Goal: Task Accomplishment & Management: Complete application form

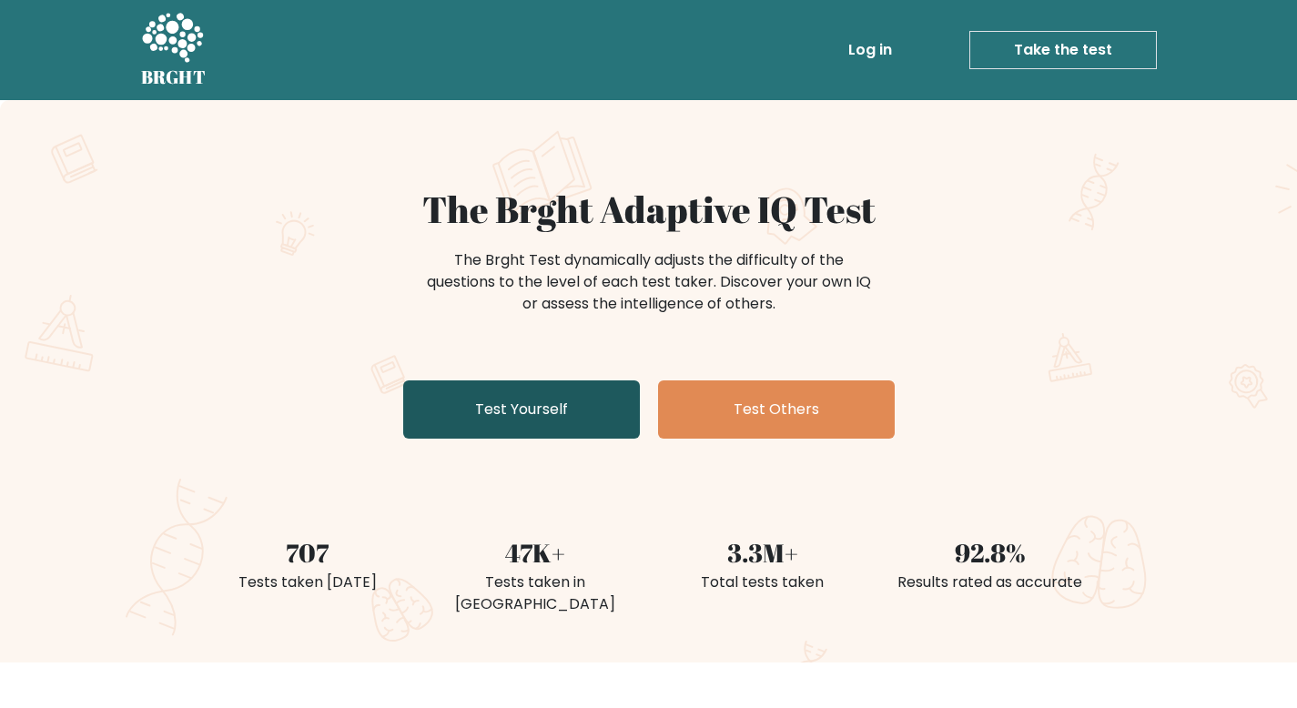
click at [545, 413] on link "Test Yourself" at bounding box center [521, 409] width 237 height 58
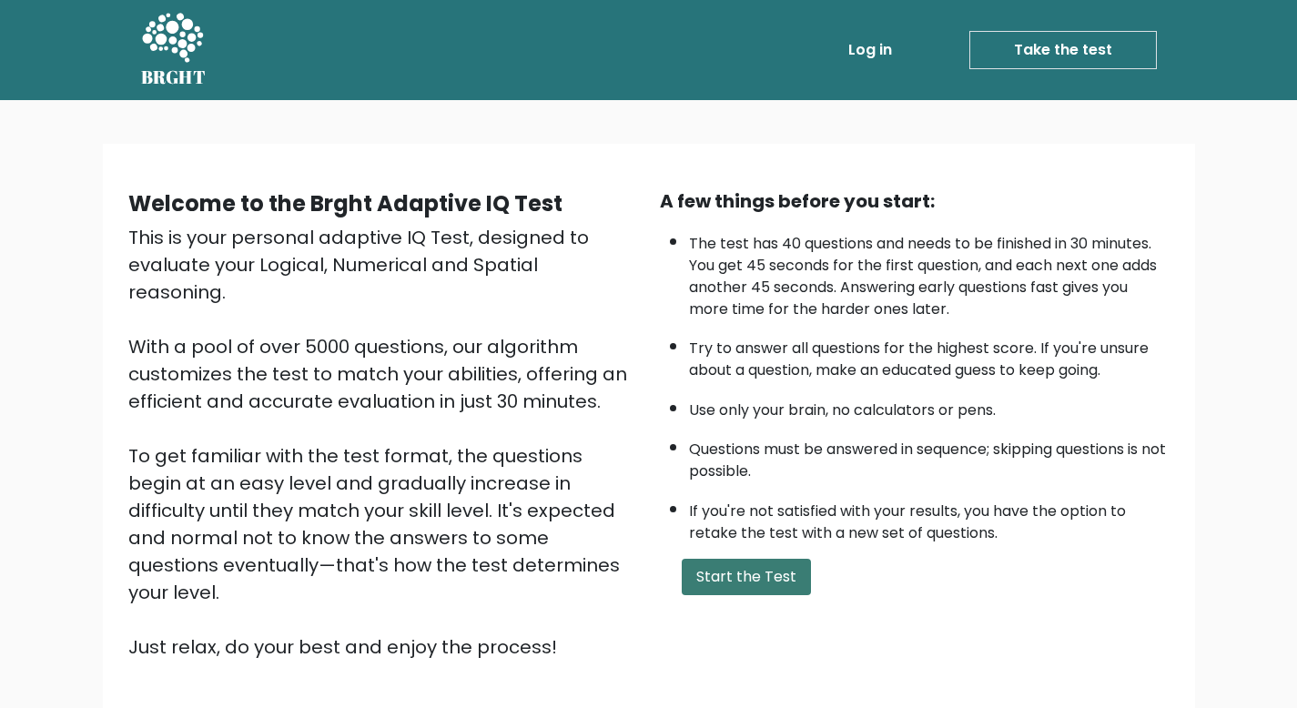
click at [757, 579] on button "Start the Test" at bounding box center [746, 577] width 129 height 36
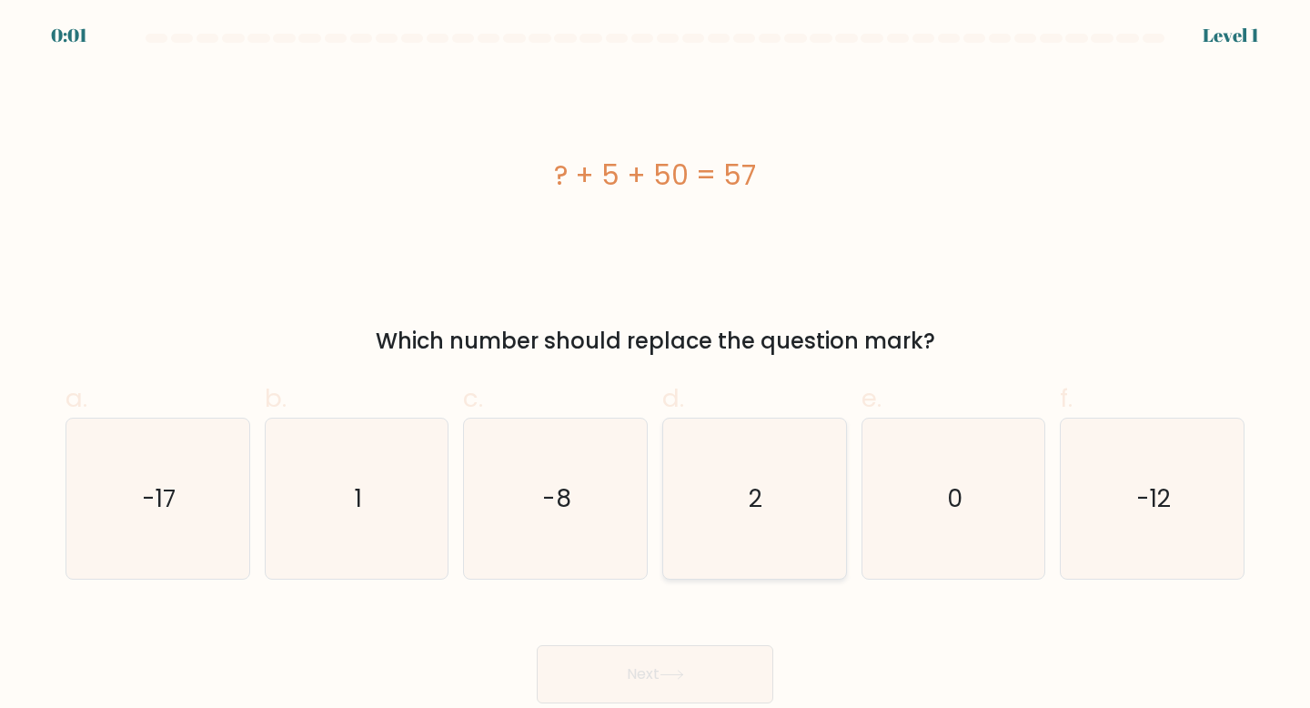
click at [797, 509] on icon "2" at bounding box center [754, 499] width 161 height 161
click at [656, 366] on input "d. 2" at bounding box center [655, 360] width 1 height 12
radio input "true"
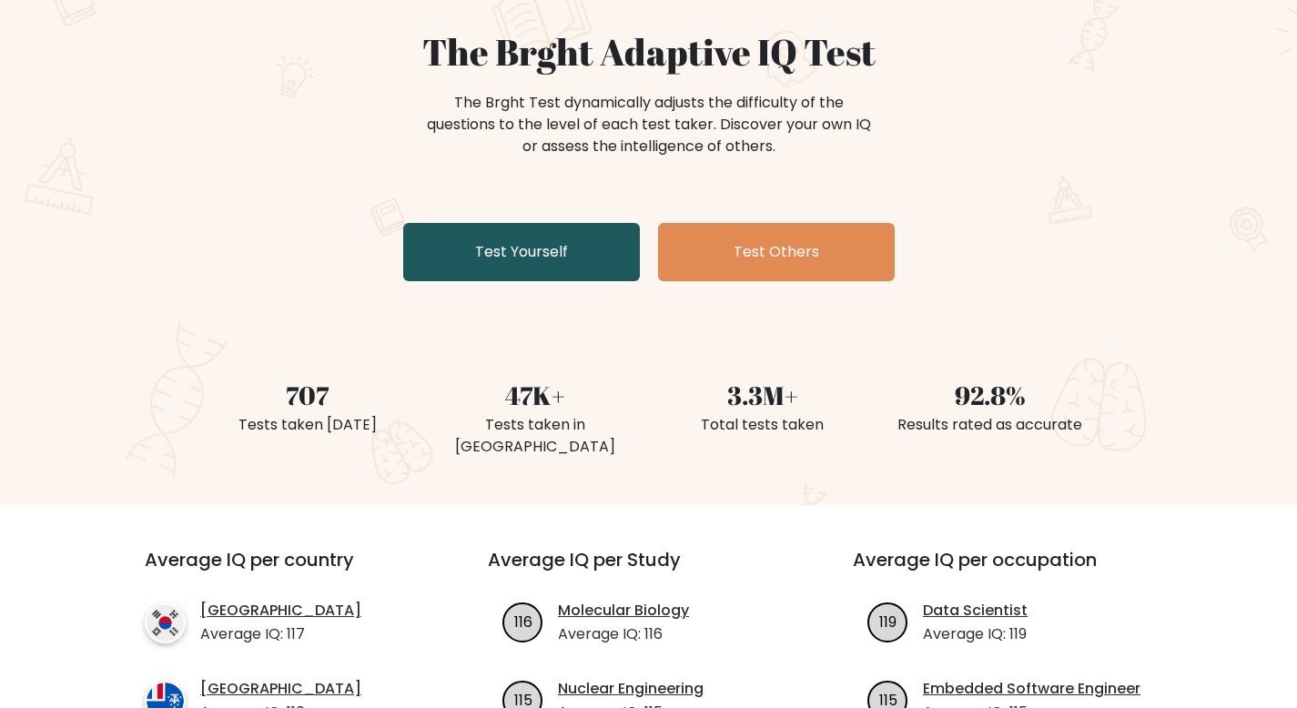
scroll to position [112, 0]
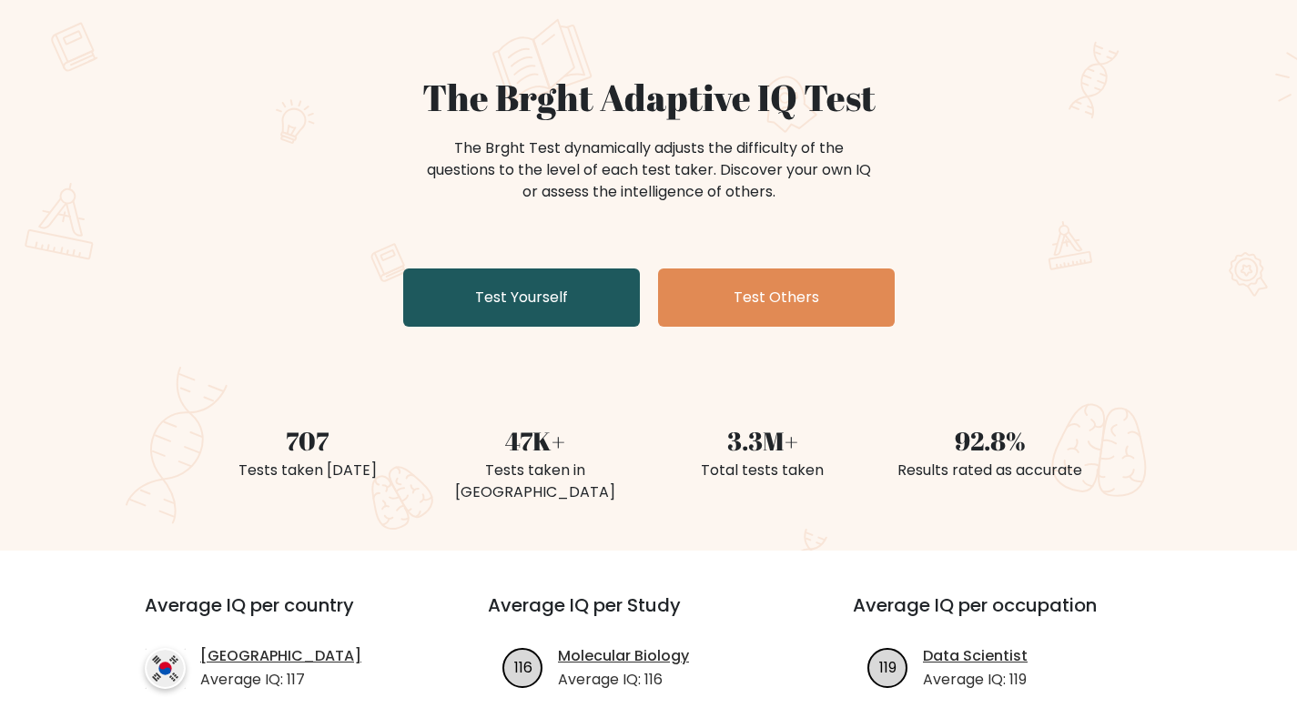
click at [500, 305] on link "Test Yourself" at bounding box center [521, 297] width 237 height 58
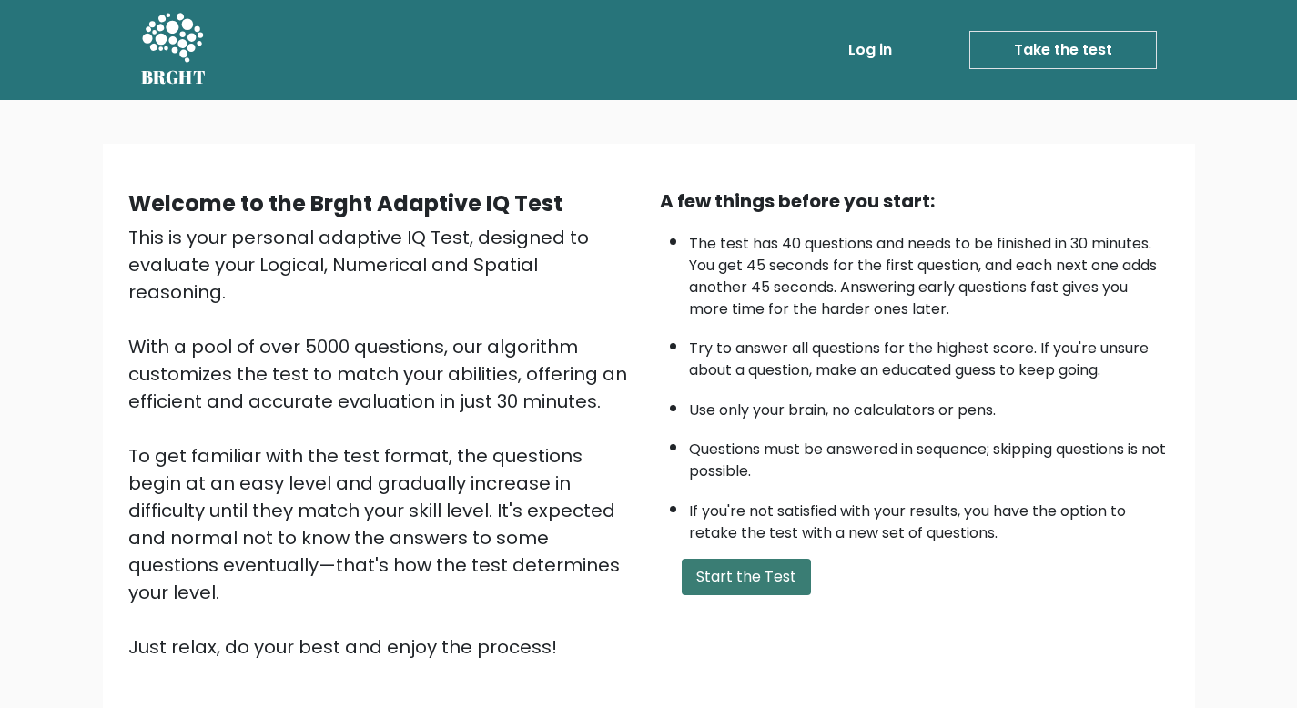
click at [719, 576] on button "Start the Test" at bounding box center [746, 577] width 129 height 36
click at [878, 45] on link "Log in" at bounding box center [870, 50] width 58 height 36
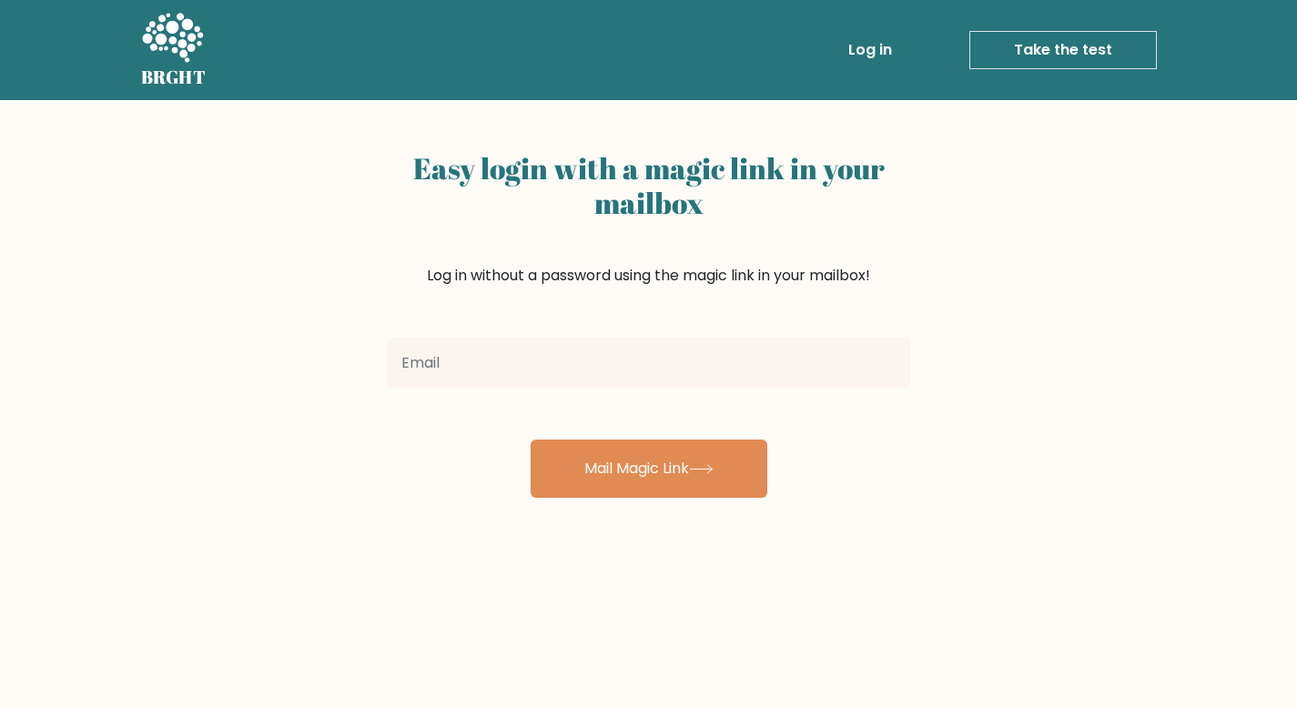
click at [463, 381] on input "email" at bounding box center [649, 363] width 524 height 51
type input "hakimaymane01@gmail.com"
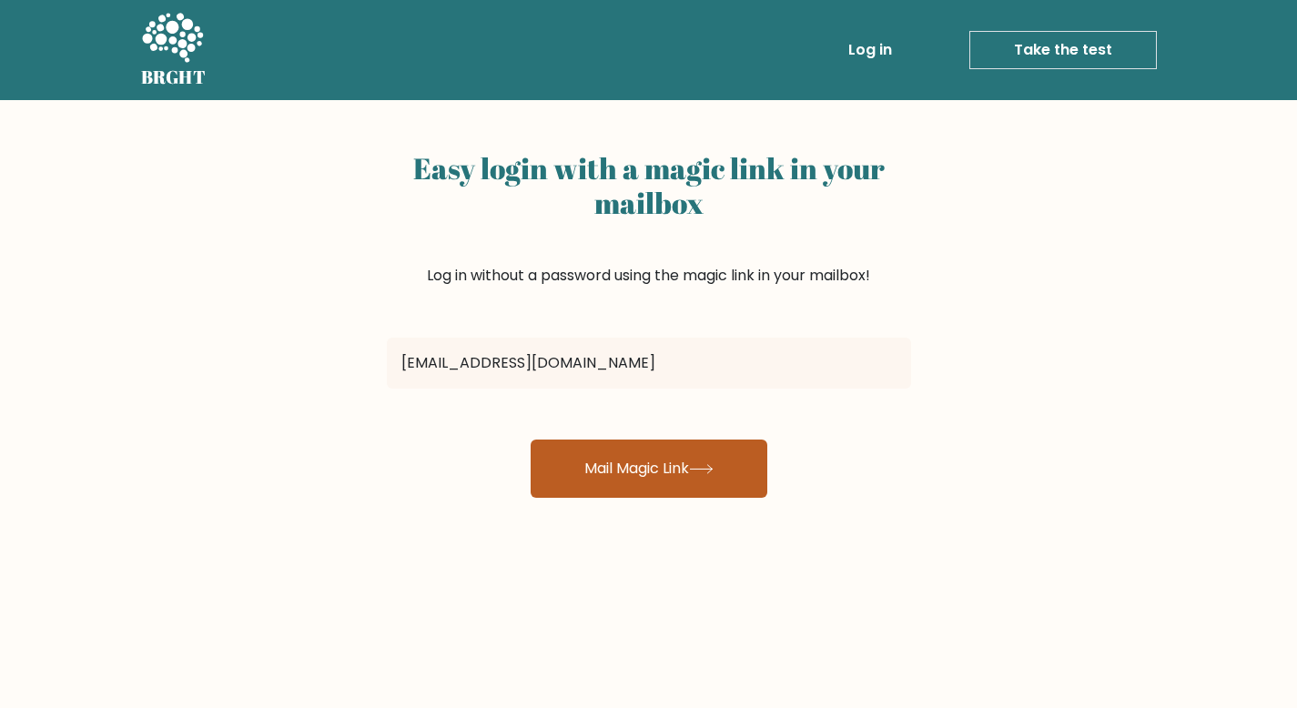
click at [641, 455] on button "Mail Magic Link" at bounding box center [648, 468] width 237 height 58
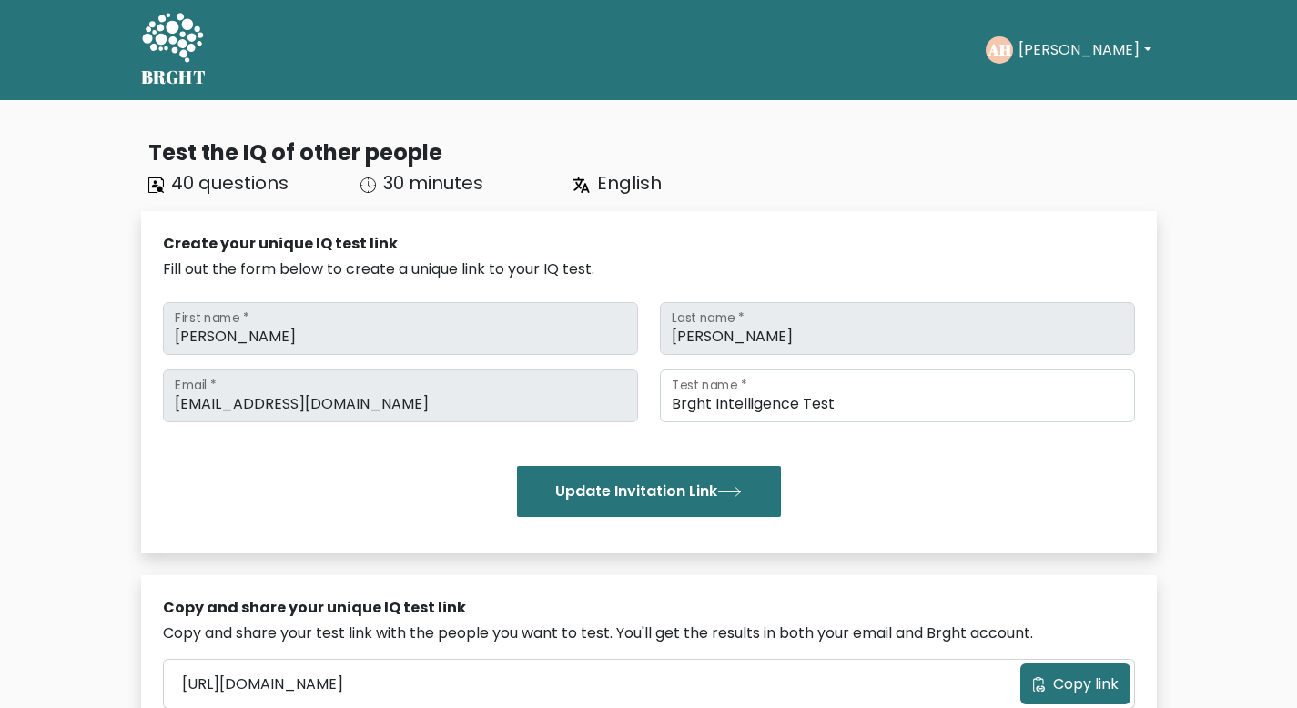
scroll to position [116, 0]
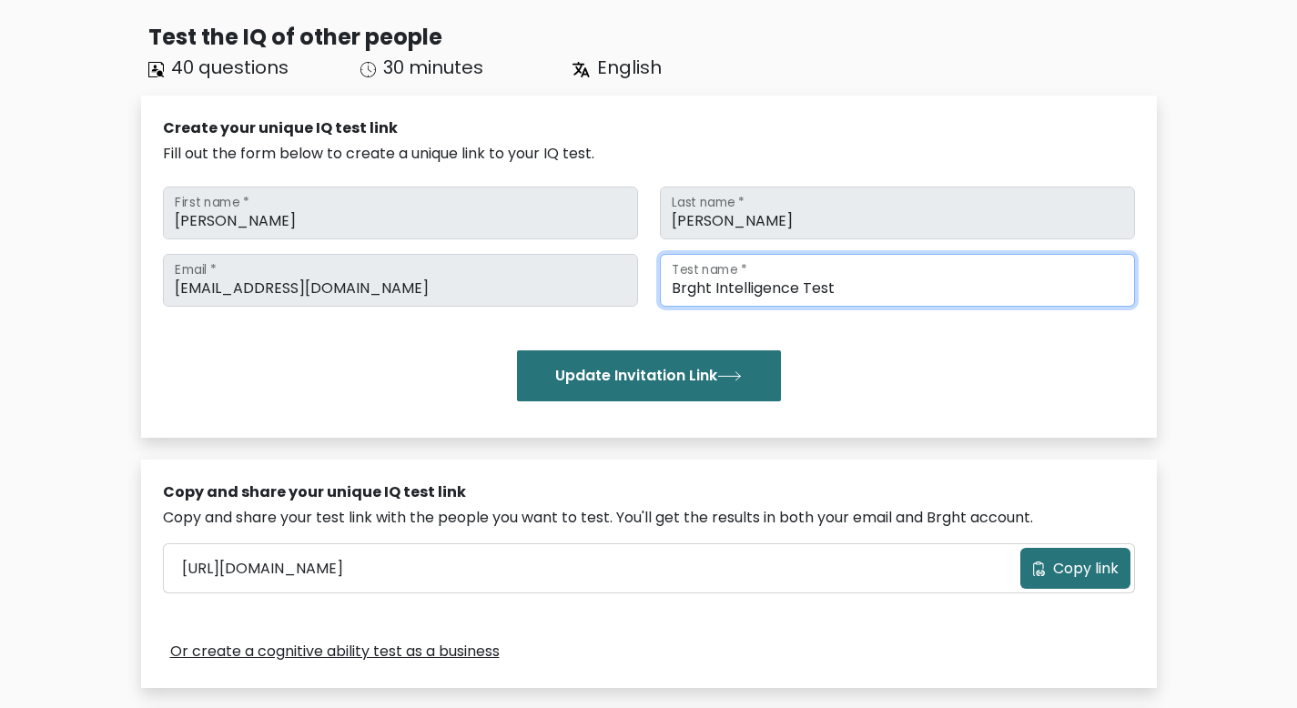
click at [685, 282] on input "Brght Intelligence Test" at bounding box center [897, 280] width 475 height 53
drag, startPoint x: 840, startPoint y: 289, endPoint x: 742, endPoint y: 289, distance: 97.4
click at [745, 289] on input "IQ TEST OF 13 YEARS OLD AYMANE HAKIM" at bounding box center [897, 280] width 475 height 53
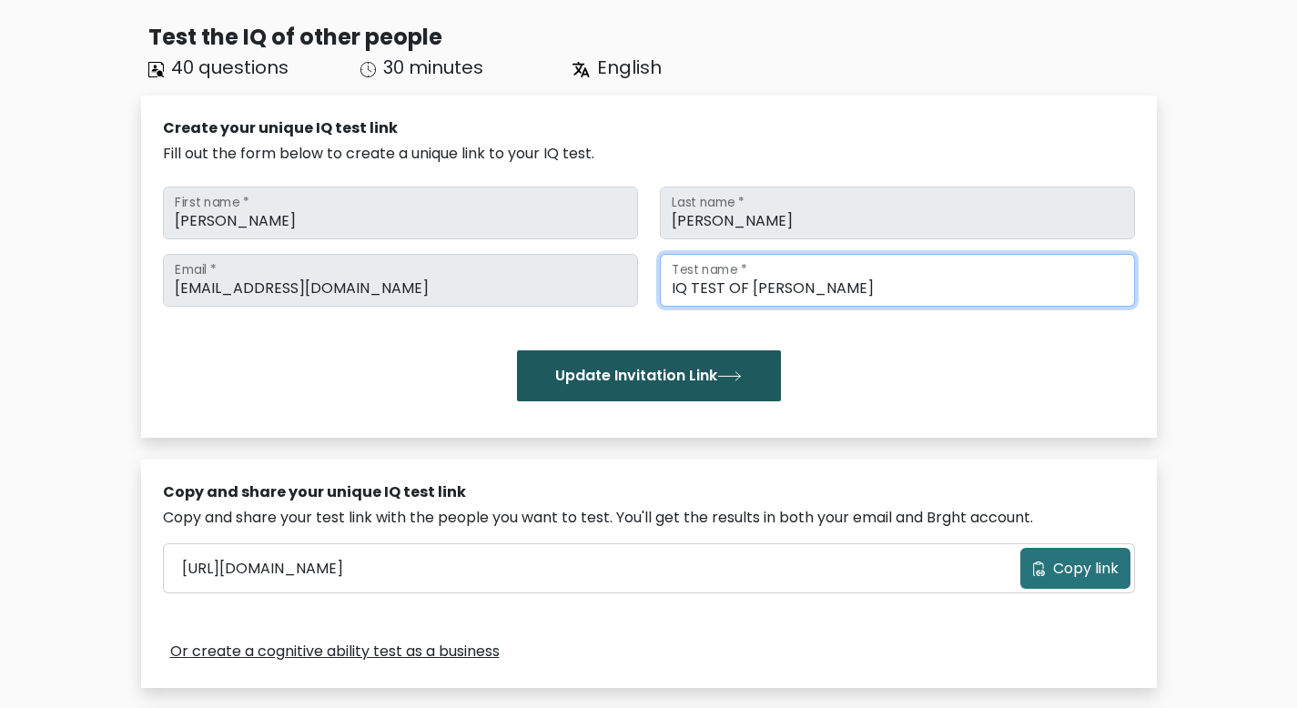
type input "IQ TEST OF AYMANE HAKIM"
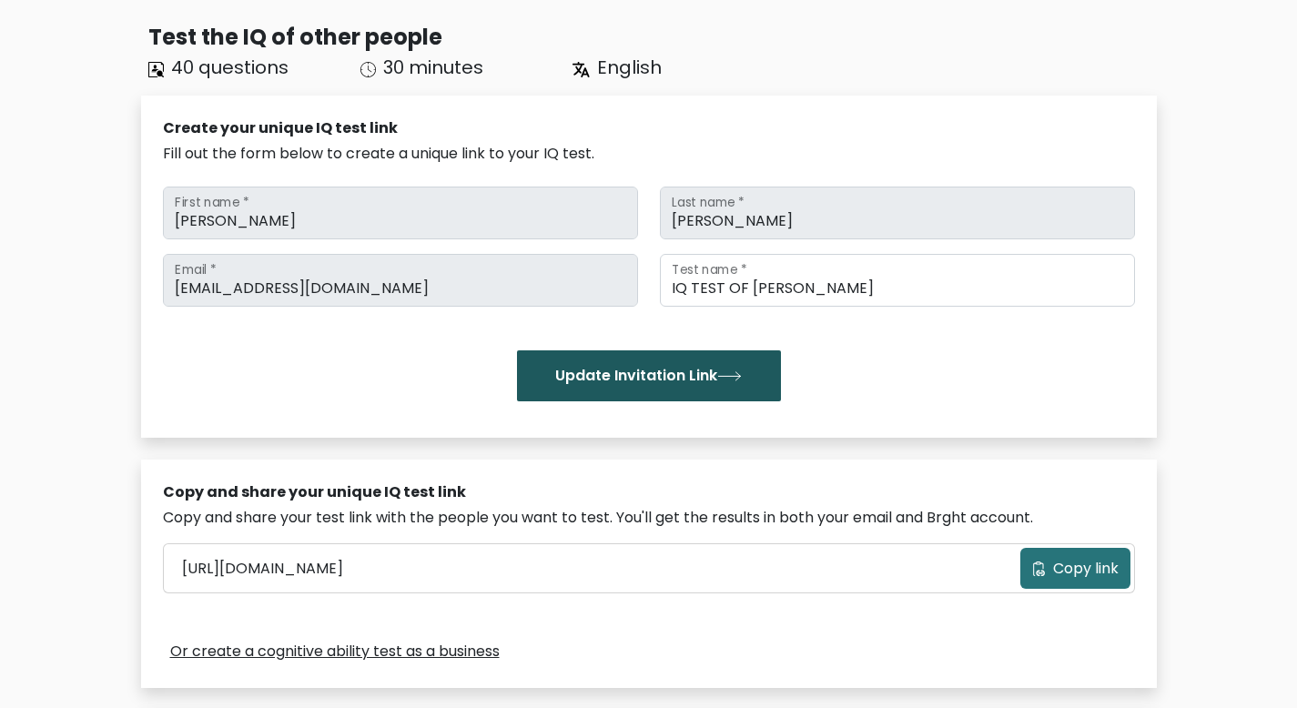
click at [701, 379] on button "Update Invitation Link" at bounding box center [649, 375] width 264 height 51
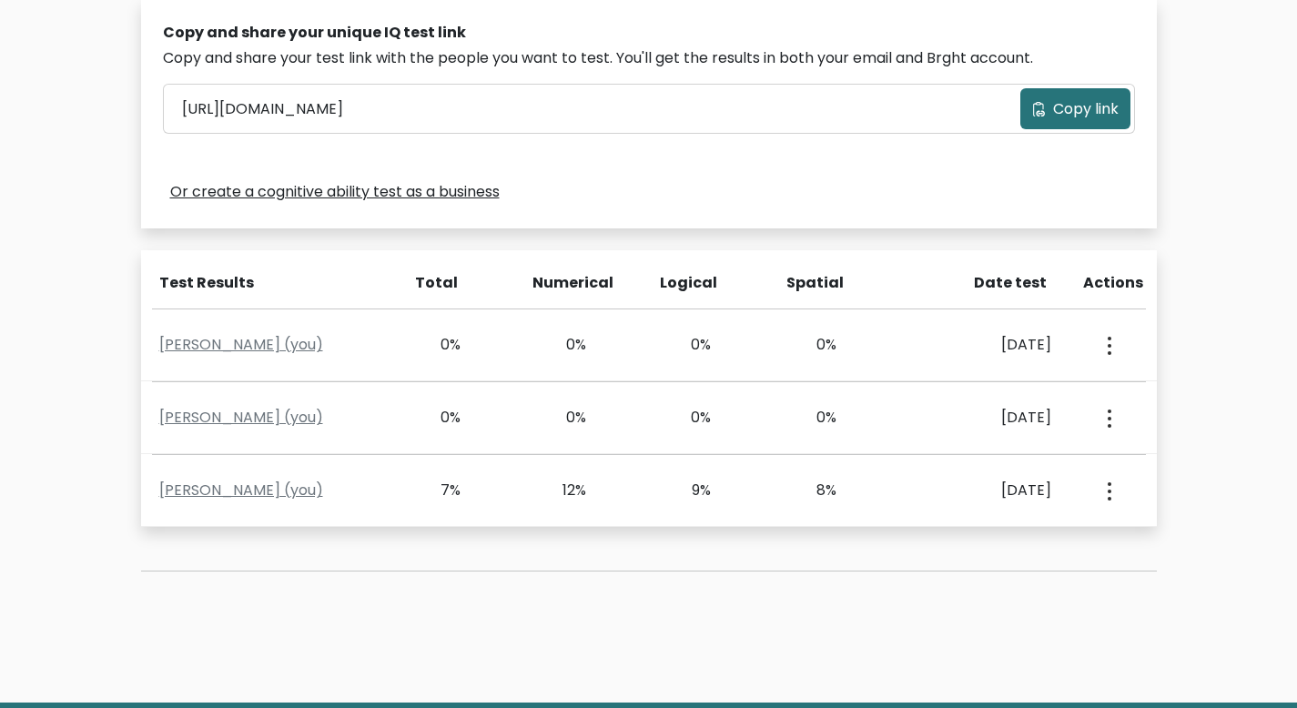
scroll to position [599, 0]
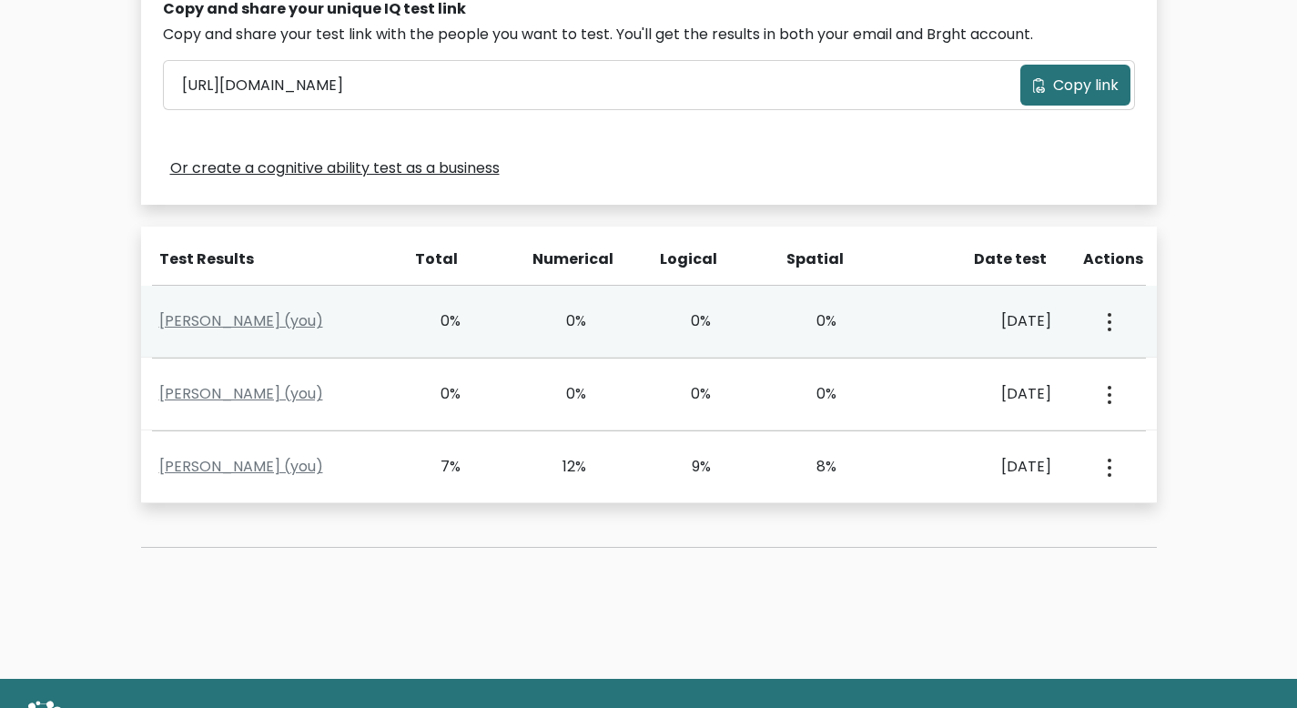
click at [1110, 319] on icon "button" at bounding box center [1109, 322] width 4 height 18
click at [1133, 372] on link "View Profile" at bounding box center [1173, 373] width 144 height 29
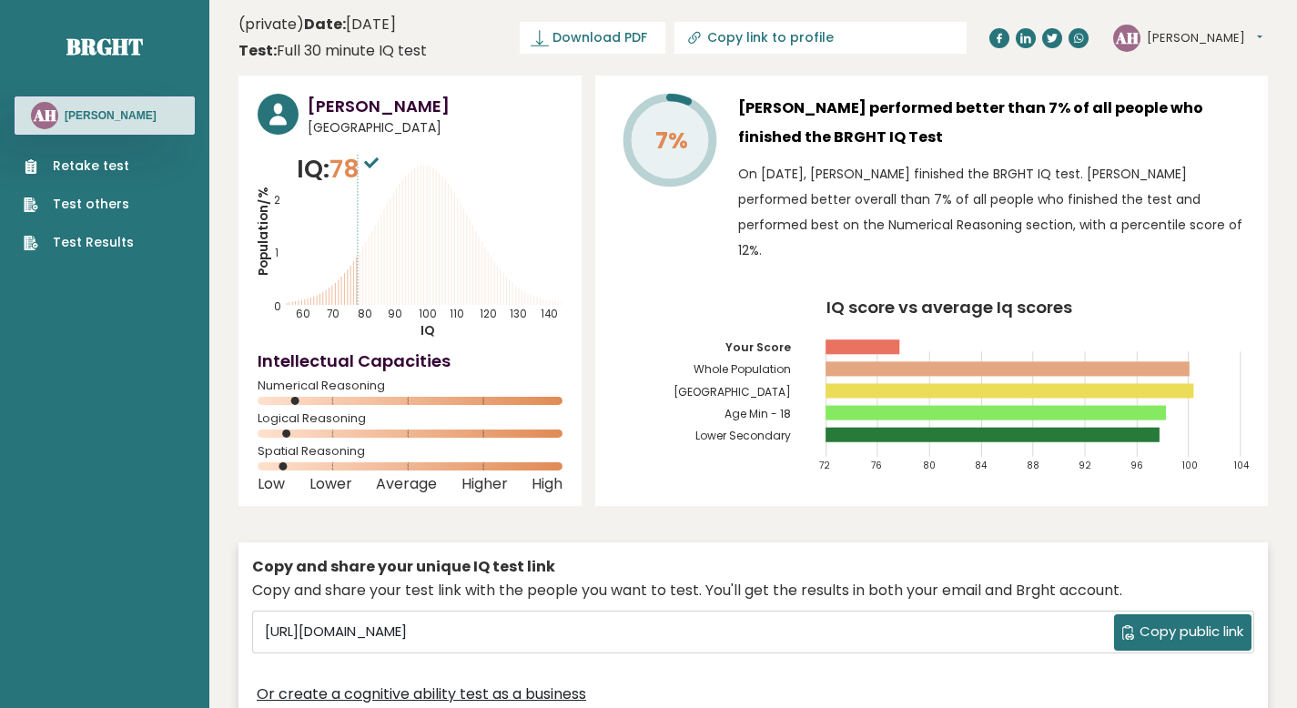
click at [1176, 33] on button "[PERSON_NAME]" at bounding box center [1204, 38] width 116 height 18
click at [1190, 116] on link "Settings" at bounding box center [1193, 117] width 93 height 25
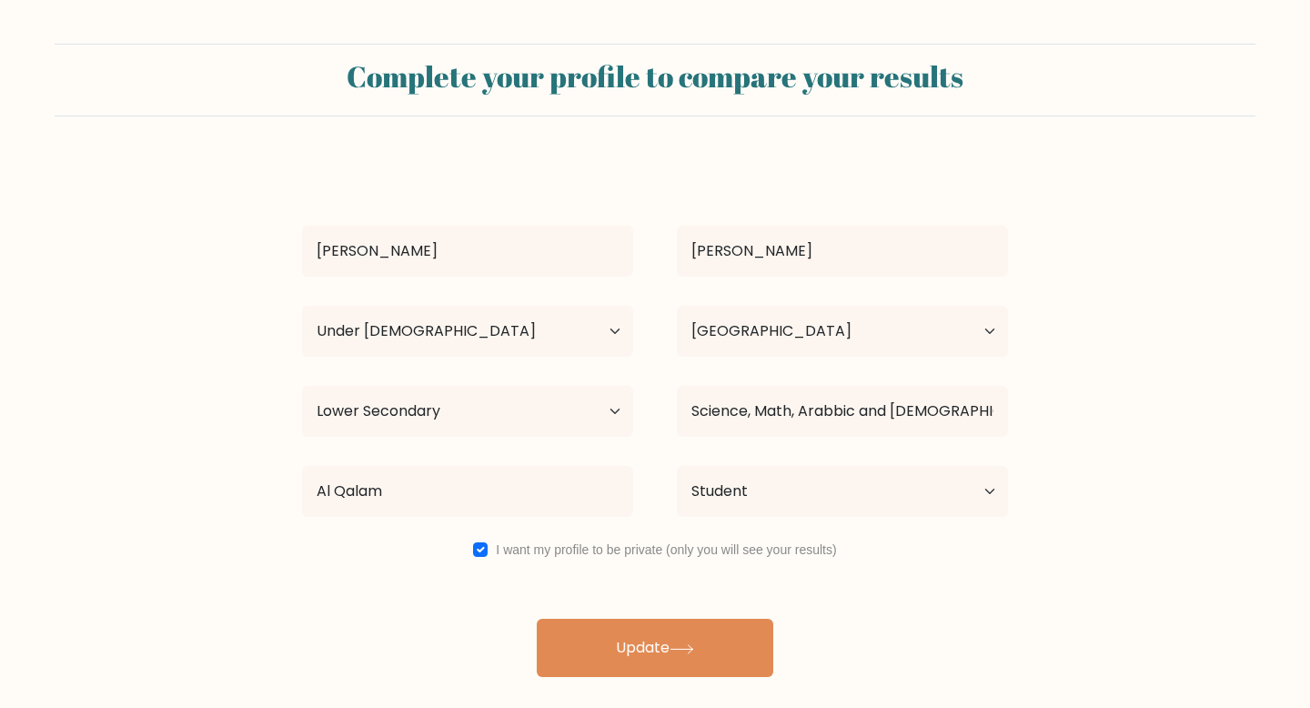
select select "min_18"
select select "MA"
select select "lower_secondary"
select select "student"
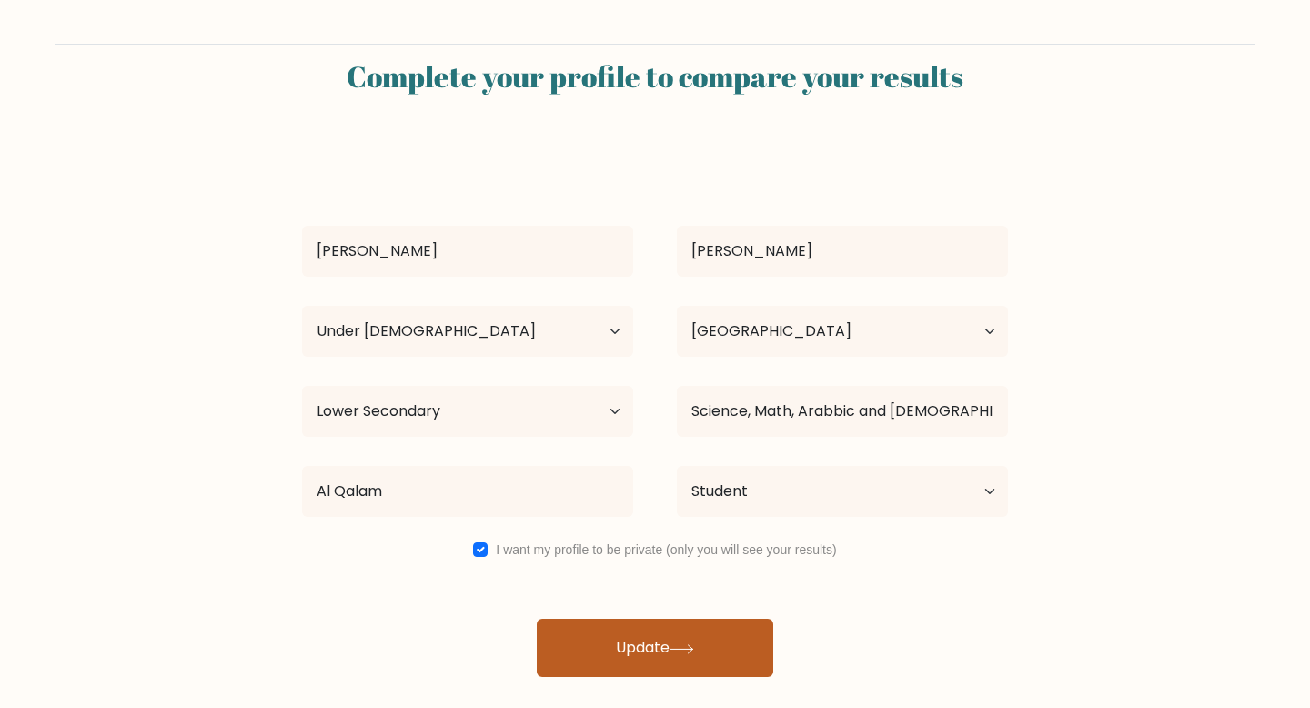
click at [661, 663] on button "Update" at bounding box center [655, 648] width 237 height 58
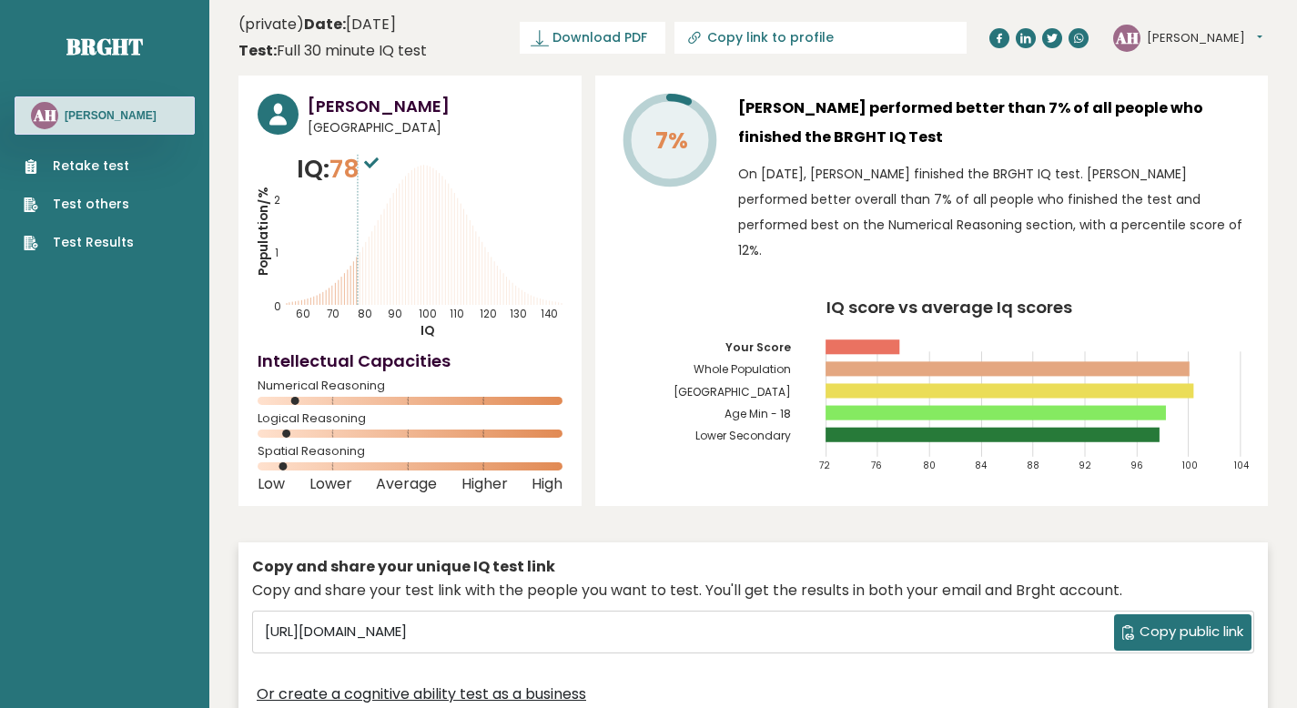
click at [56, 162] on link "Retake test" at bounding box center [79, 166] width 110 height 19
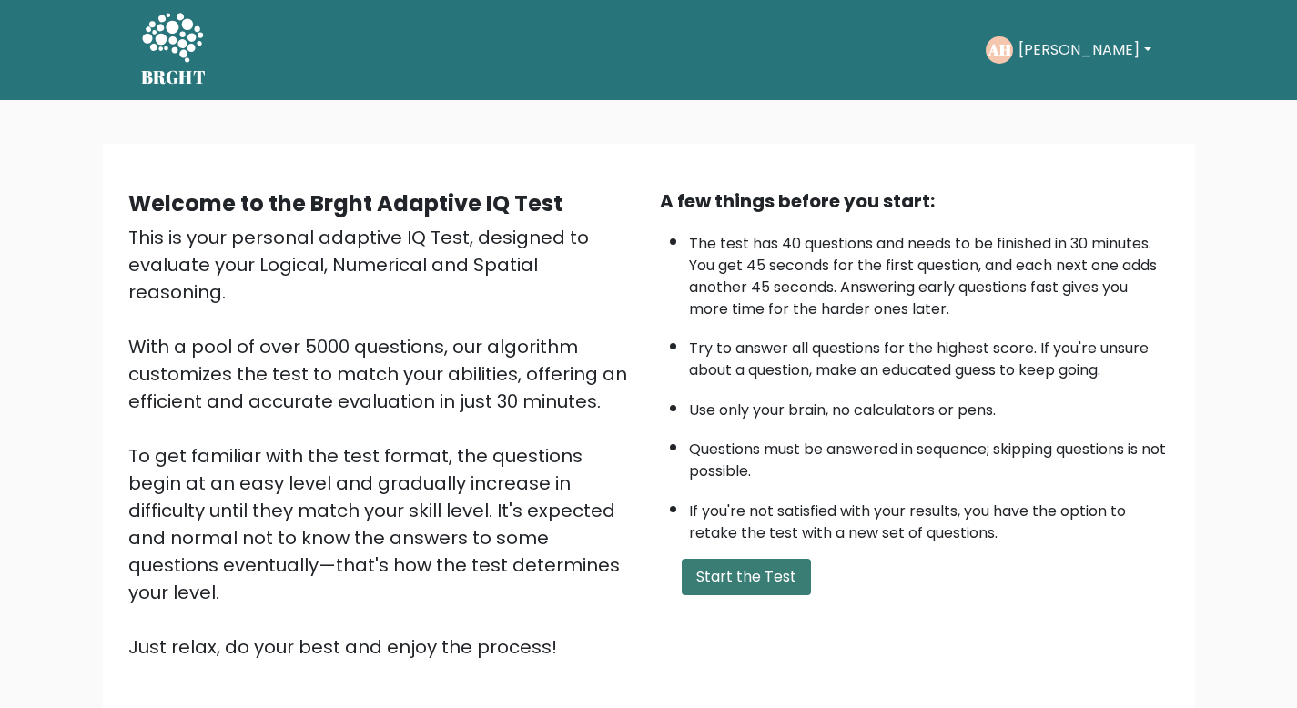
click at [756, 563] on button "Start the Test" at bounding box center [746, 577] width 129 height 36
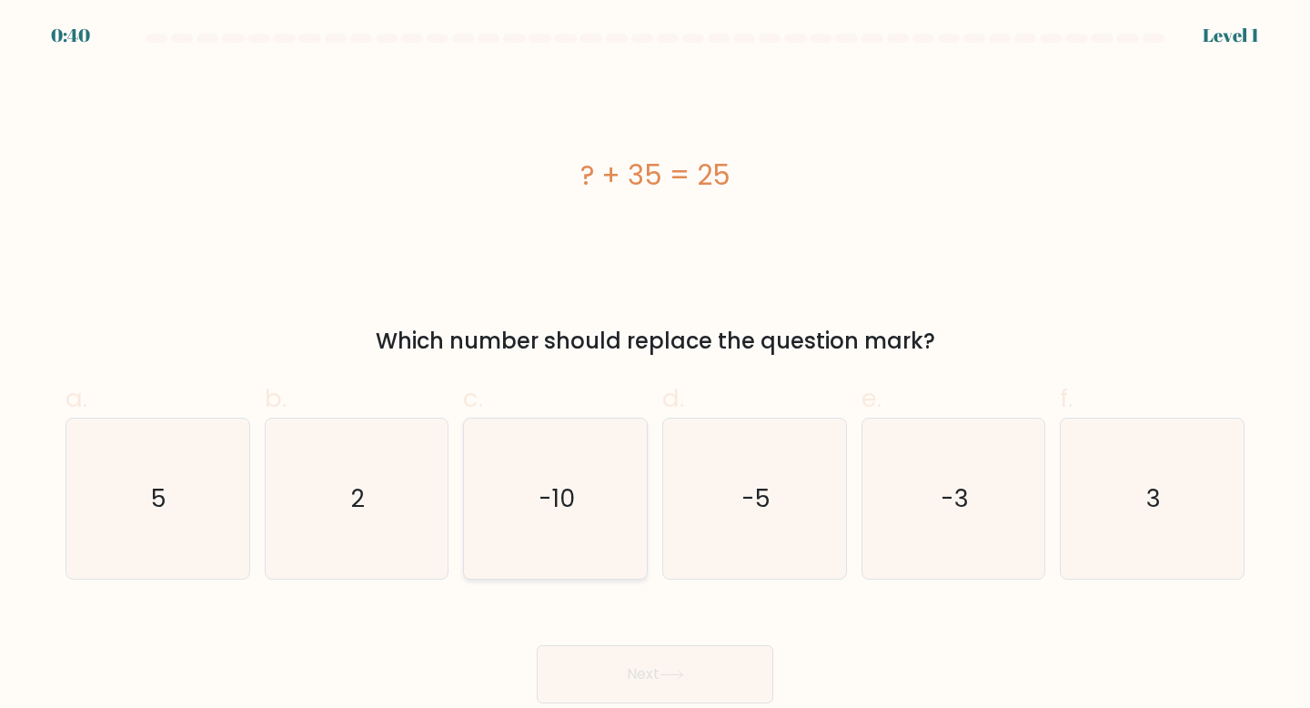
click at [561, 511] on text "-10" at bounding box center [557, 498] width 36 height 34
click at [655, 366] on input "c. -10" at bounding box center [655, 360] width 1 height 12
radio input "true"
click at [640, 660] on button "Next" at bounding box center [655, 674] width 237 height 58
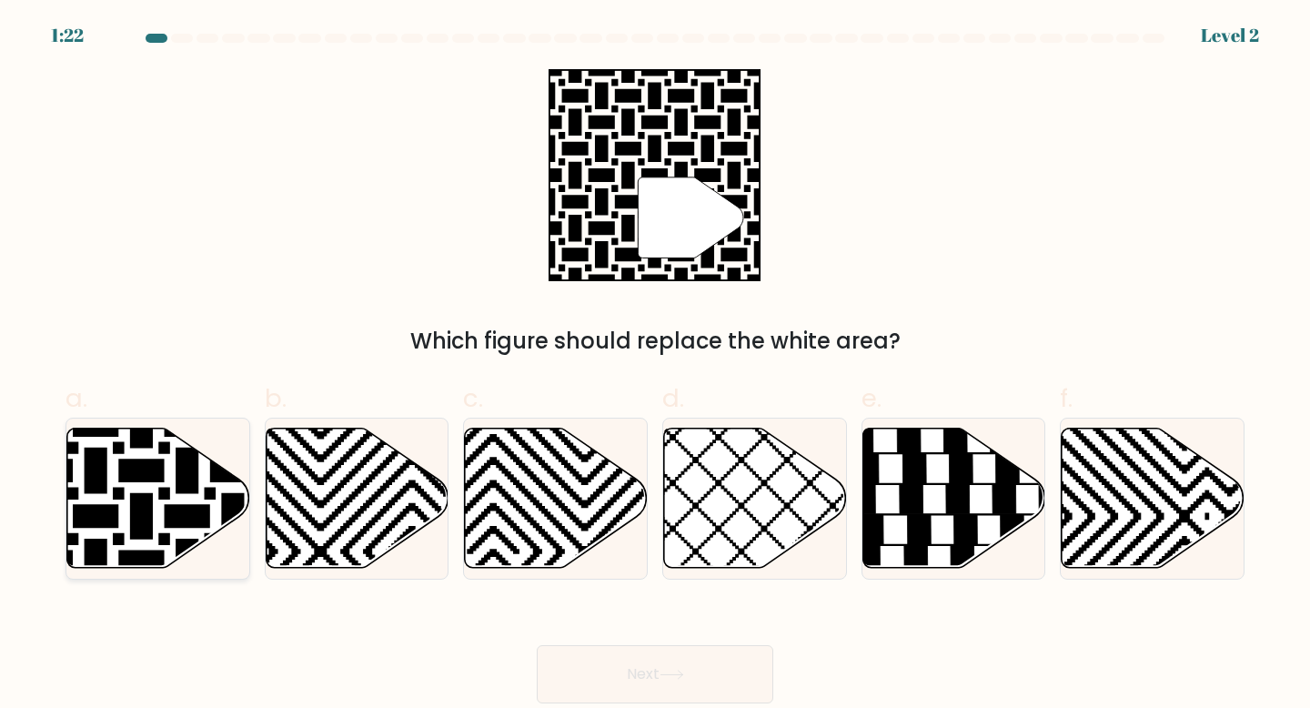
click at [116, 490] on icon at bounding box center [96, 424] width 369 height 369
click at [655, 366] on input "a." at bounding box center [655, 360] width 1 height 12
radio input "true"
click at [598, 662] on button "Next" at bounding box center [655, 674] width 237 height 58
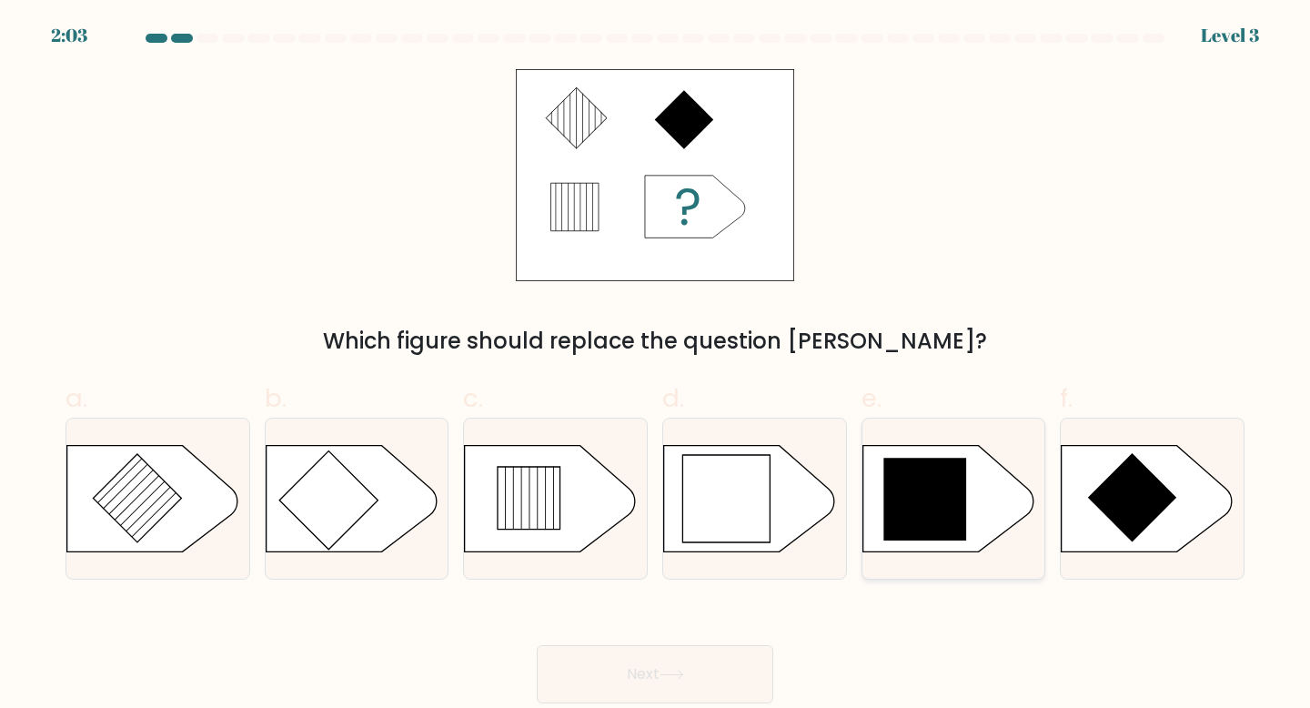
click at [894, 530] on icon at bounding box center [925, 499] width 83 height 83
click at [656, 366] on input "e." at bounding box center [655, 360] width 1 height 12
radio input "true"
click at [641, 660] on button "Next" at bounding box center [655, 674] width 237 height 58
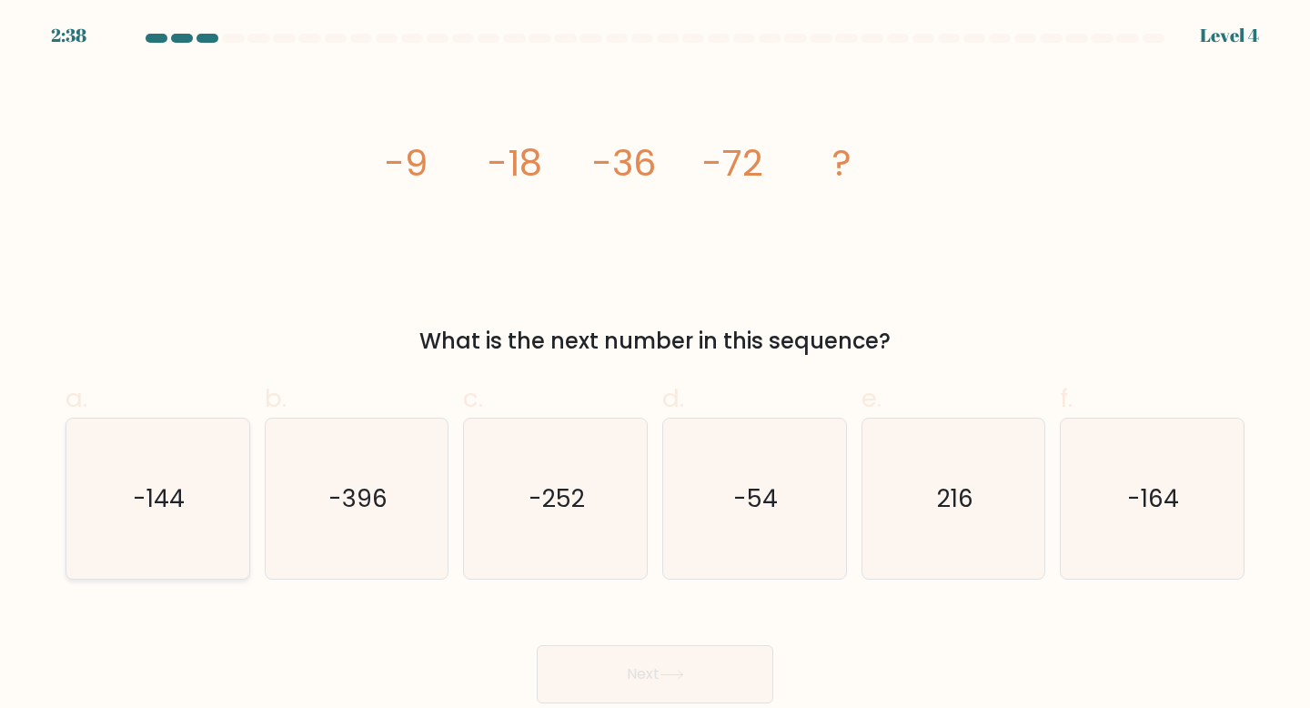
click at [155, 506] on text "-144" at bounding box center [160, 498] width 52 height 34
click at [655, 366] on input "a. -144" at bounding box center [655, 360] width 1 height 12
radio input "true"
click at [692, 664] on button "Next" at bounding box center [655, 674] width 237 height 58
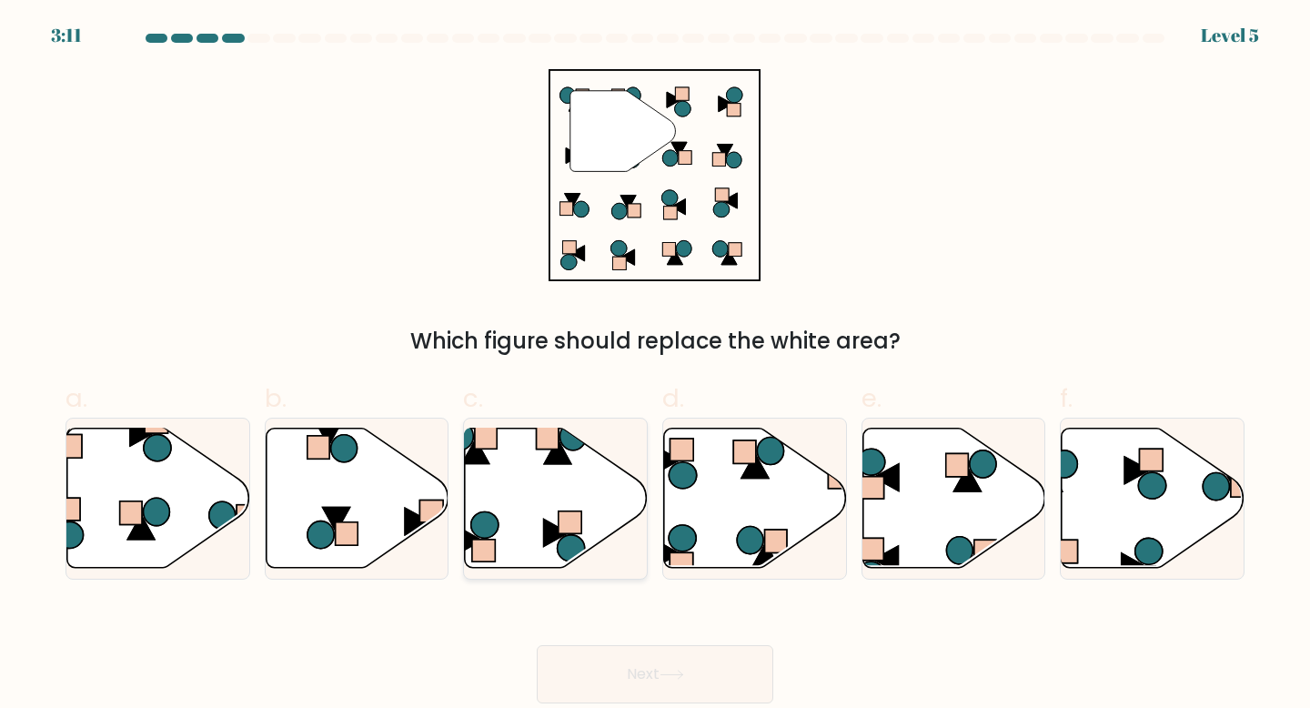
click at [542, 526] on icon at bounding box center [556, 498] width 183 height 140
click at [655, 366] on input "c." at bounding box center [655, 360] width 1 height 12
radio input "true"
click at [678, 682] on button "Next" at bounding box center [655, 674] width 237 height 58
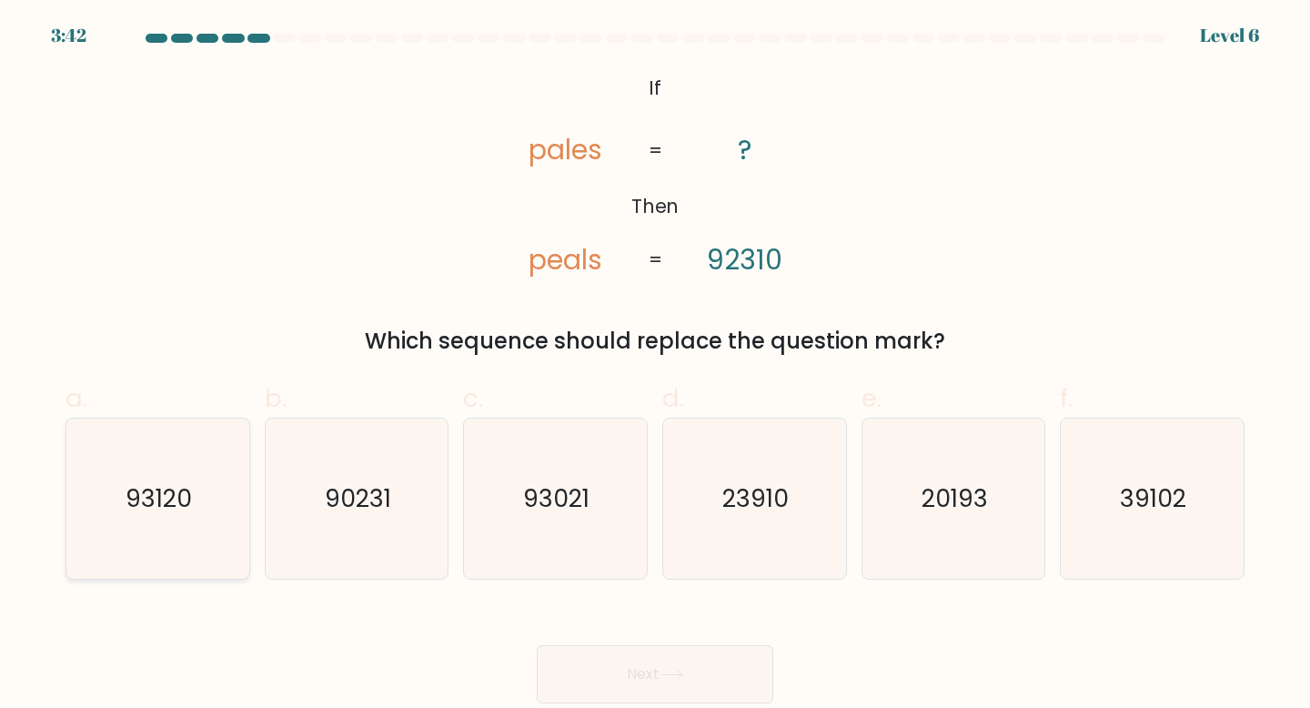
click at [199, 464] on icon "93120" at bounding box center [157, 499] width 161 height 161
click at [655, 366] on input "a. 93120" at bounding box center [655, 360] width 1 height 12
radio input "true"
click at [702, 677] on button "Next" at bounding box center [655, 674] width 237 height 58
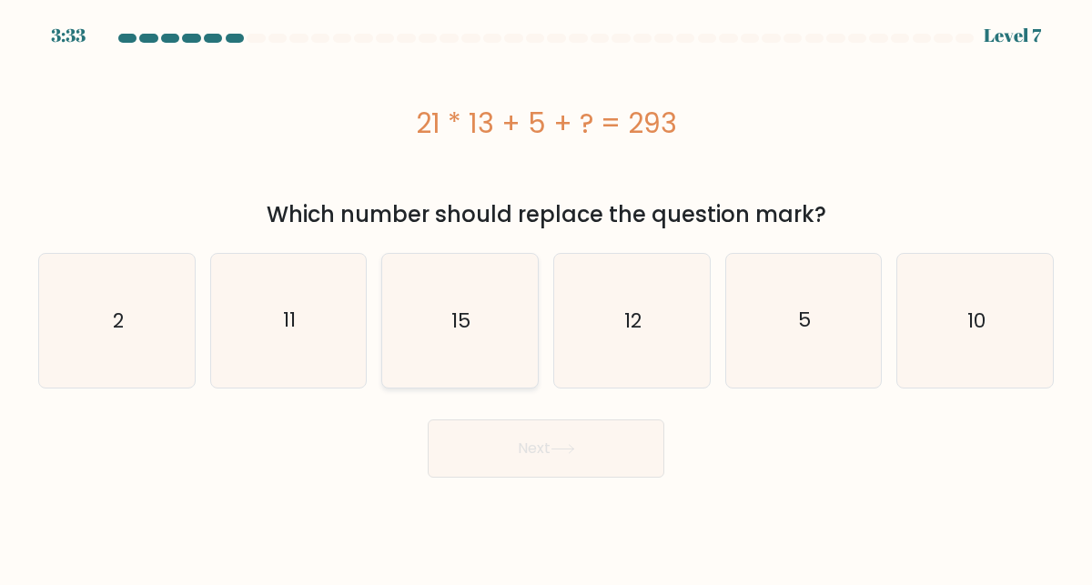
click at [480, 369] on icon "15" at bounding box center [460, 321] width 134 height 134
click at [546, 298] on input "c. 15" at bounding box center [546, 295] width 1 height 5
radio input "true"
click at [517, 464] on button "Next" at bounding box center [546, 448] width 237 height 58
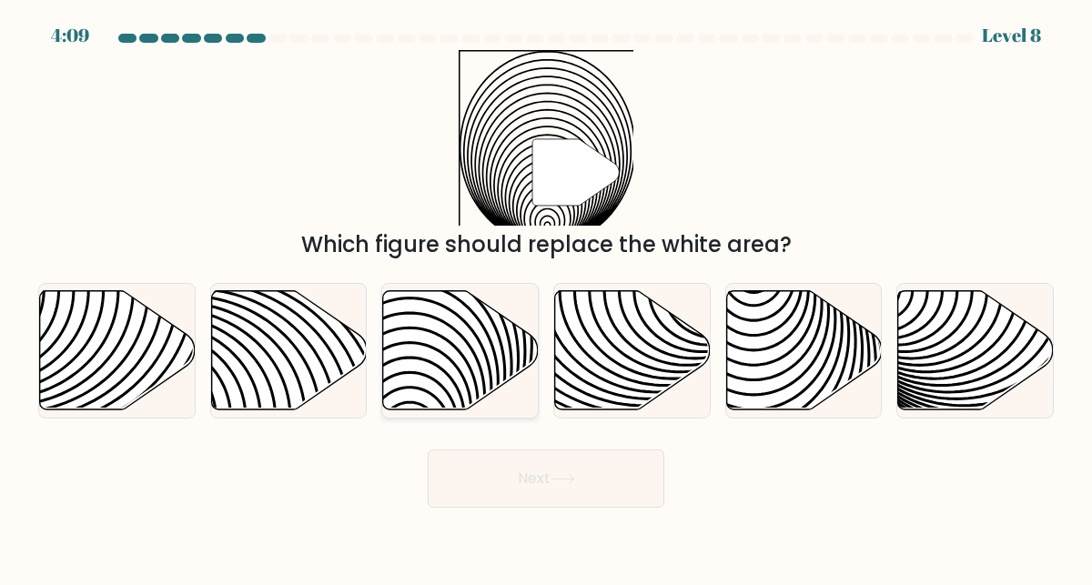
click at [475, 363] on icon at bounding box center [461, 349] width 156 height 119
click at [546, 298] on input "c." at bounding box center [546, 295] width 1 height 5
radio input "true"
click at [574, 492] on button "Next" at bounding box center [546, 478] width 237 height 58
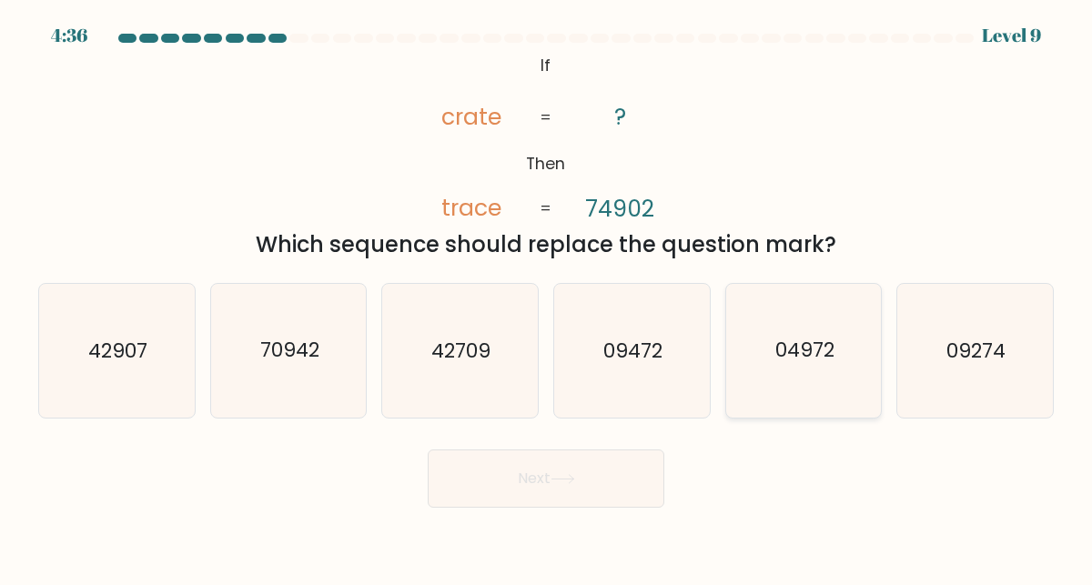
click at [772, 376] on icon "04972" at bounding box center [804, 351] width 134 height 134
click at [547, 298] on input "e. 04972" at bounding box center [546, 295] width 1 height 5
radio input "true"
click at [594, 484] on button "Next" at bounding box center [546, 478] width 237 height 58
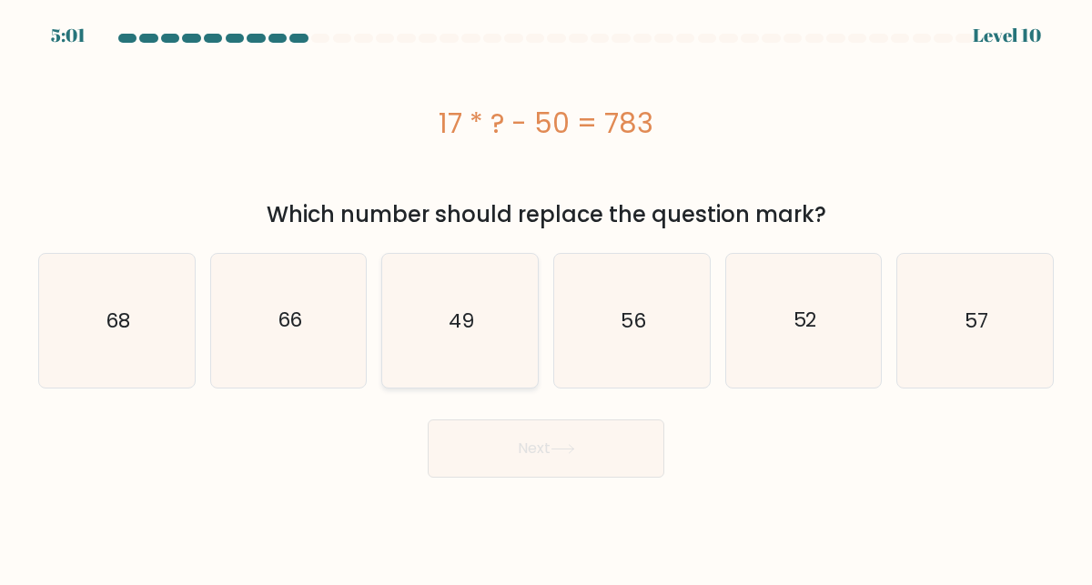
click at [454, 325] on text "49" at bounding box center [461, 321] width 25 height 28
click at [546, 298] on input "c. 49" at bounding box center [546, 295] width 1 height 5
radio input "true"
click at [512, 444] on button "Next" at bounding box center [546, 448] width 237 height 58
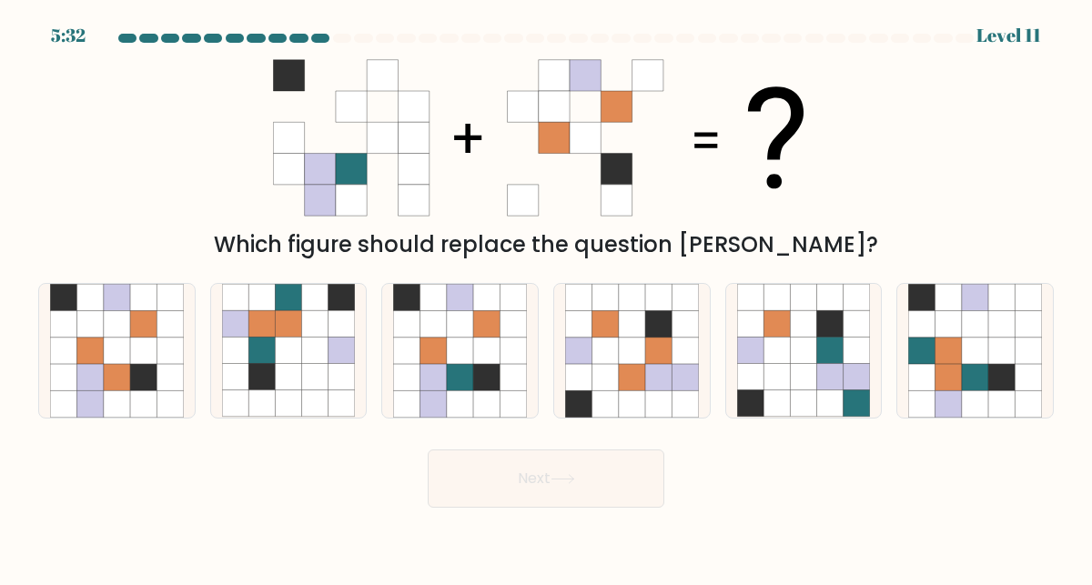
click at [341, 168] on icon at bounding box center [351, 169] width 31 height 31
click at [500, 301] on icon at bounding box center [486, 297] width 26 height 26
click at [546, 298] on input "c." at bounding box center [546, 295] width 1 height 5
radio input "true"
click at [512, 490] on button "Next" at bounding box center [546, 478] width 237 height 58
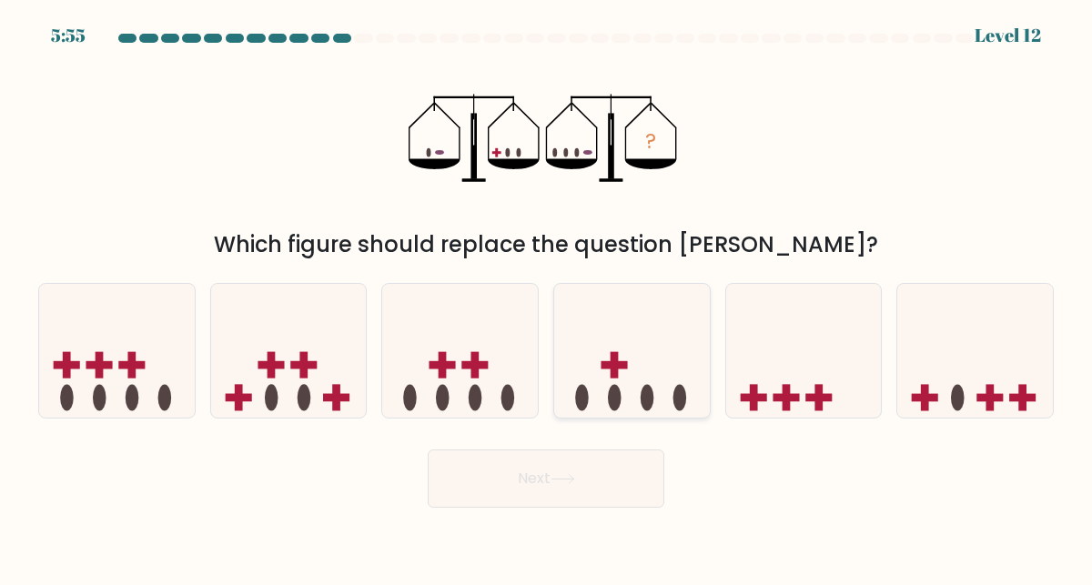
click at [620, 388] on icon at bounding box center [632, 351] width 156 height 128
click at [547, 298] on input "d." at bounding box center [546, 295] width 1 height 5
radio input "true"
click at [630, 456] on button "Next" at bounding box center [546, 478] width 237 height 58
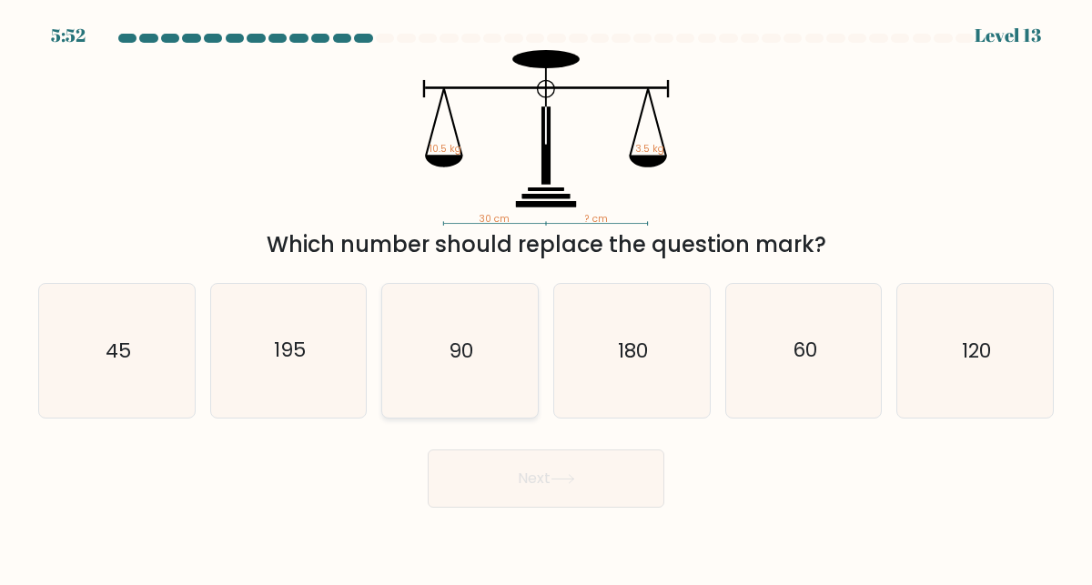
click at [496, 380] on icon "90" at bounding box center [460, 351] width 134 height 134
click at [546, 298] on input "c. 90" at bounding box center [546, 295] width 1 height 5
radio input "true"
click at [564, 487] on button "Next" at bounding box center [546, 478] width 237 height 58
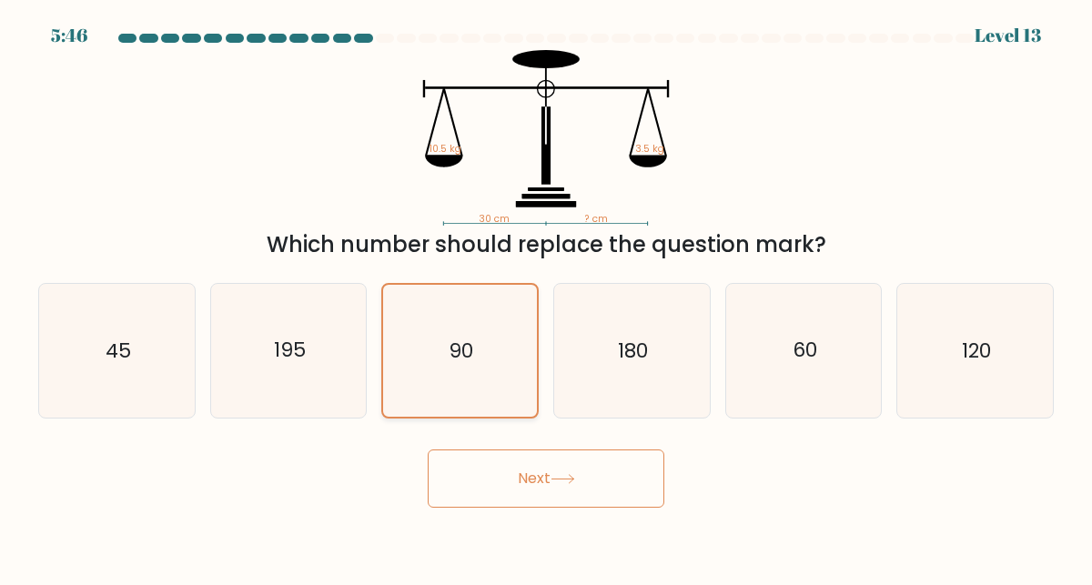
click at [490, 367] on icon "90" at bounding box center [460, 351] width 132 height 132
click at [546, 298] on input "c. 90" at bounding box center [546, 295] width 1 height 5
click at [551, 483] on button "Next" at bounding box center [546, 478] width 237 height 58
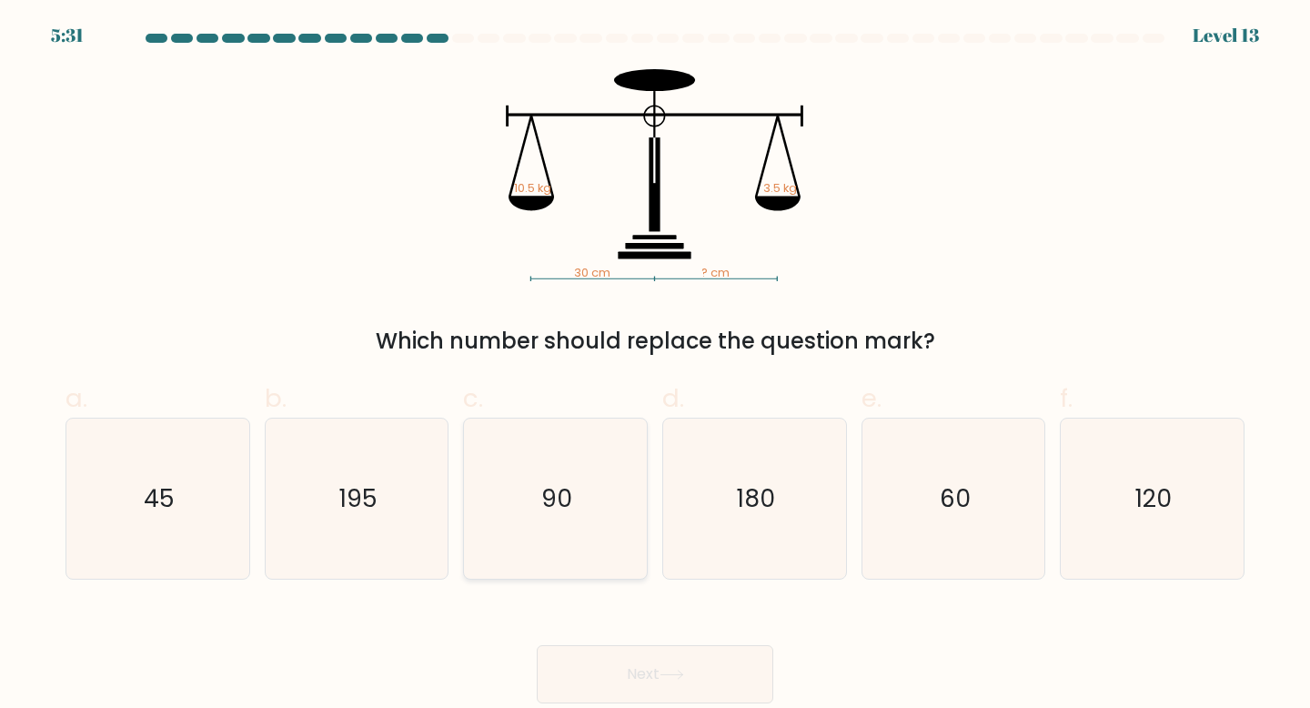
click at [558, 492] on text "90" at bounding box center [556, 498] width 31 height 34
click at [655, 366] on input "c. 90" at bounding box center [655, 360] width 1 height 12
radio input "true"
click at [653, 682] on button "Next" at bounding box center [655, 674] width 237 height 58
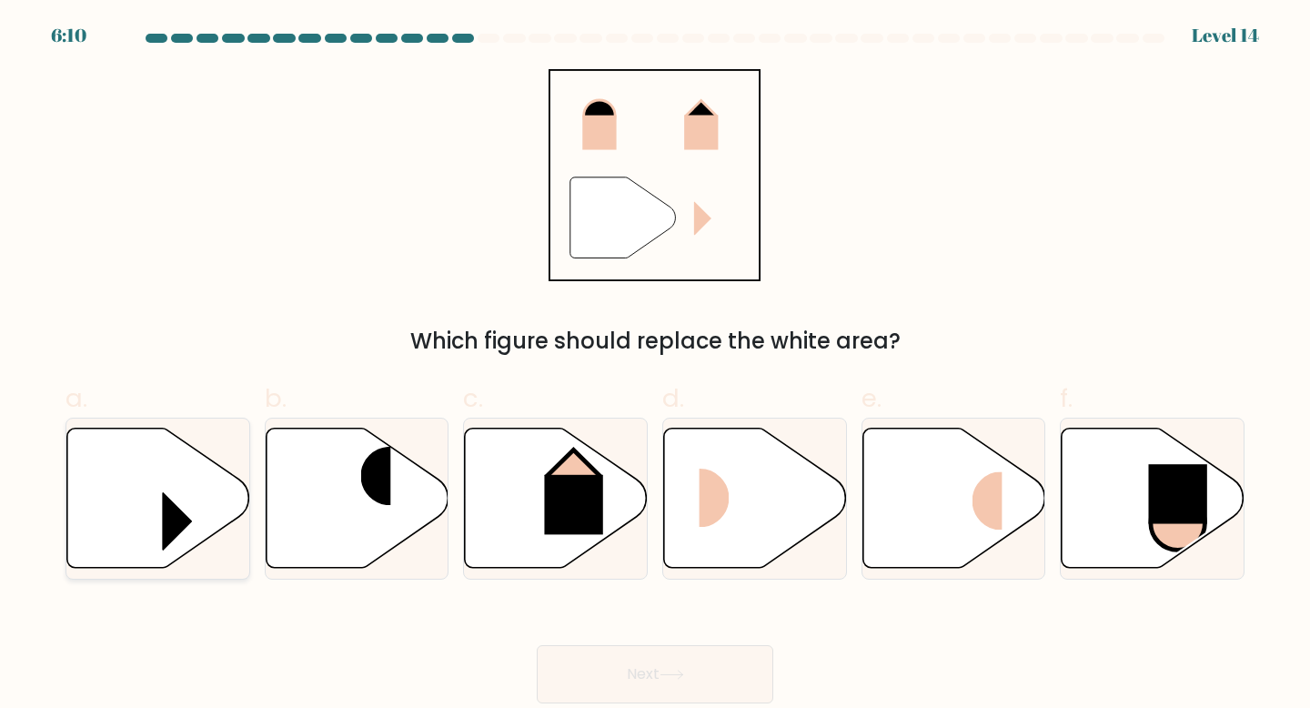
click at [177, 503] on rect at bounding box center [193, 520] width 61 height 59
click at [655, 366] on input "a." at bounding box center [655, 360] width 1 height 12
radio input "true"
click at [722, 537] on icon at bounding box center [755, 498] width 183 height 140
click at [656, 366] on input "d." at bounding box center [655, 360] width 1 height 12
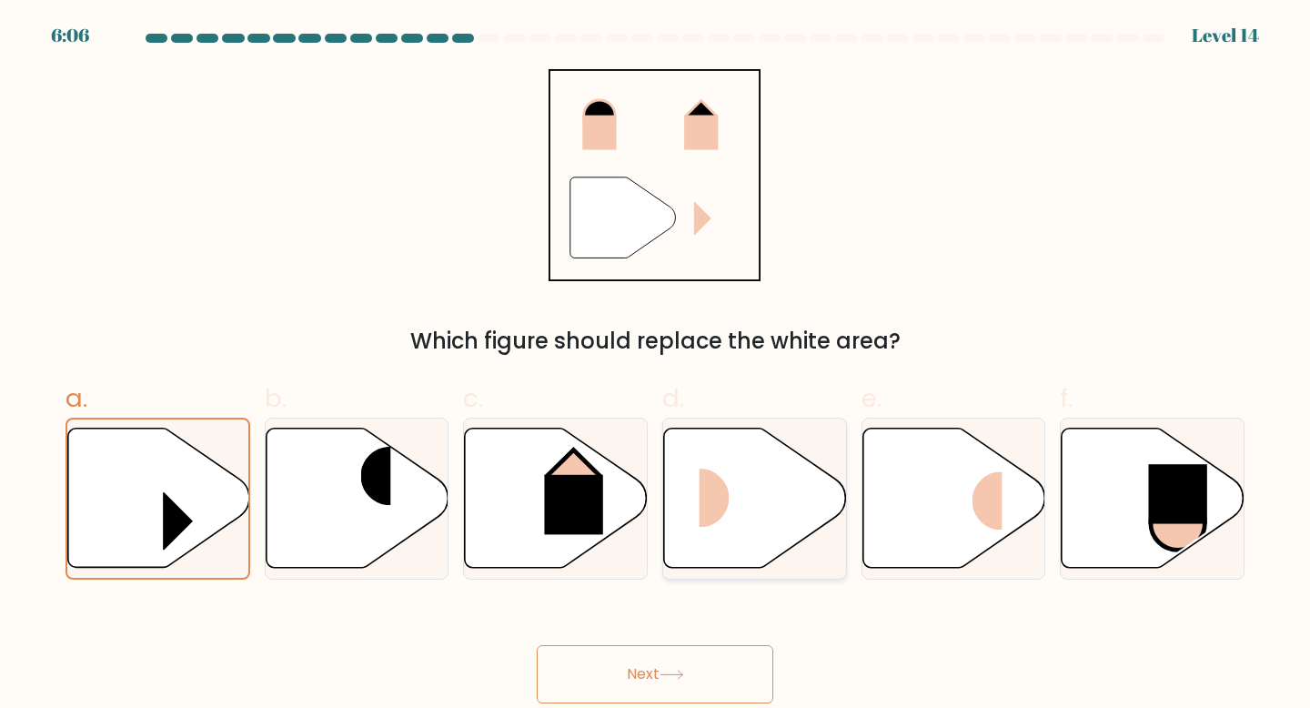
radio input "true"
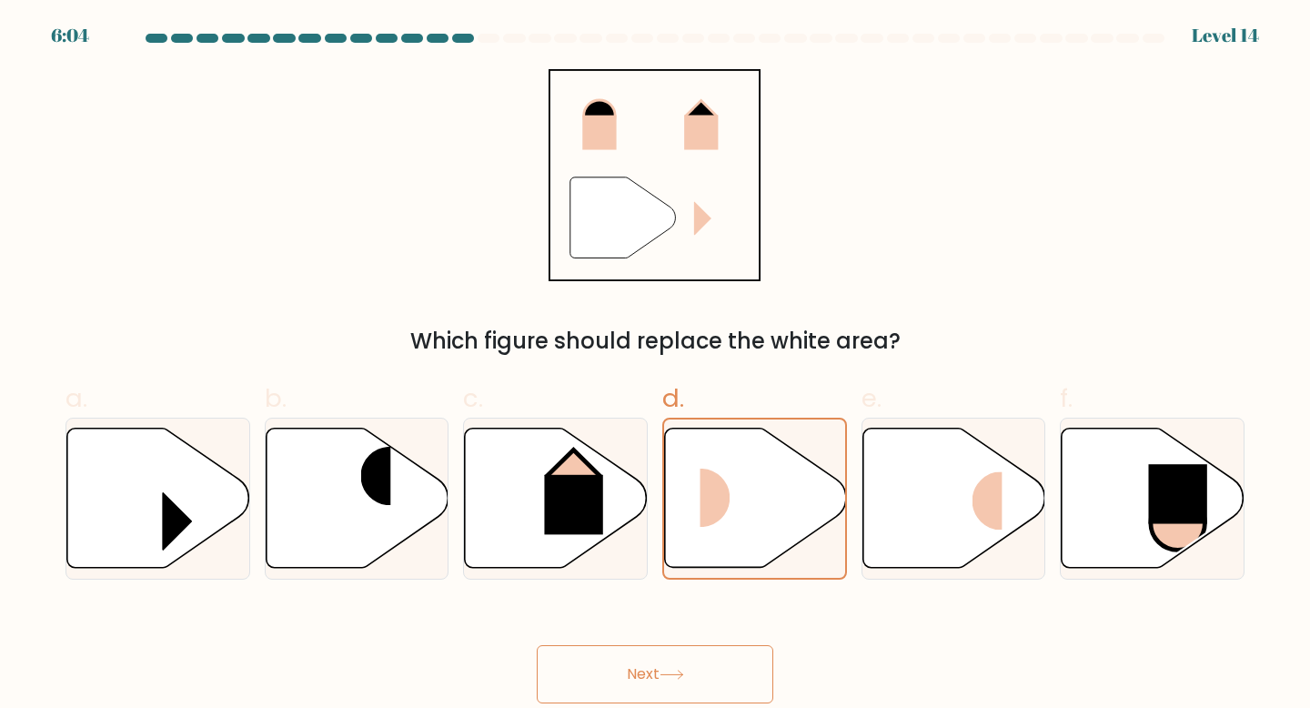
click at [731, 682] on button "Next" at bounding box center [655, 674] width 237 height 58
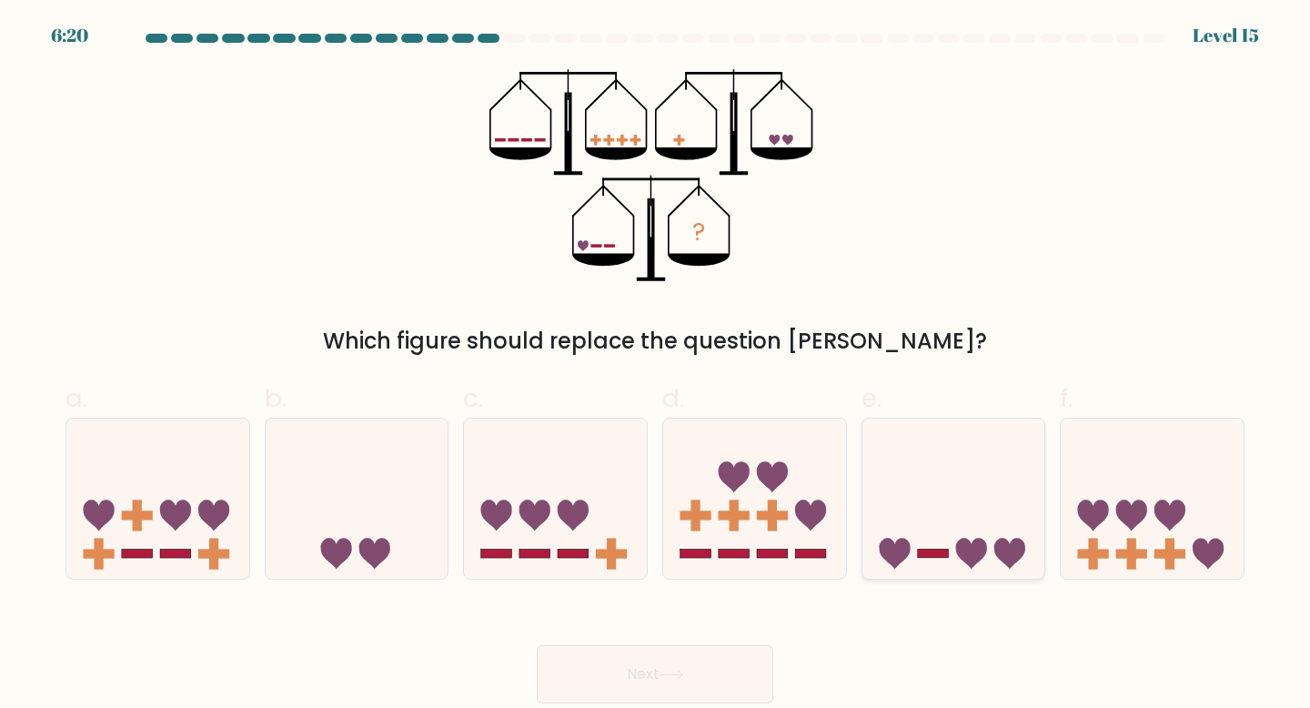
click at [950, 571] on icon at bounding box center [954, 498] width 183 height 151
click at [656, 366] on input "e." at bounding box center [655, 360] width 1 height 12
radio input "true"
click at [650, 682] on button "Next" at bounding box center [655, 674] width 237 height 58
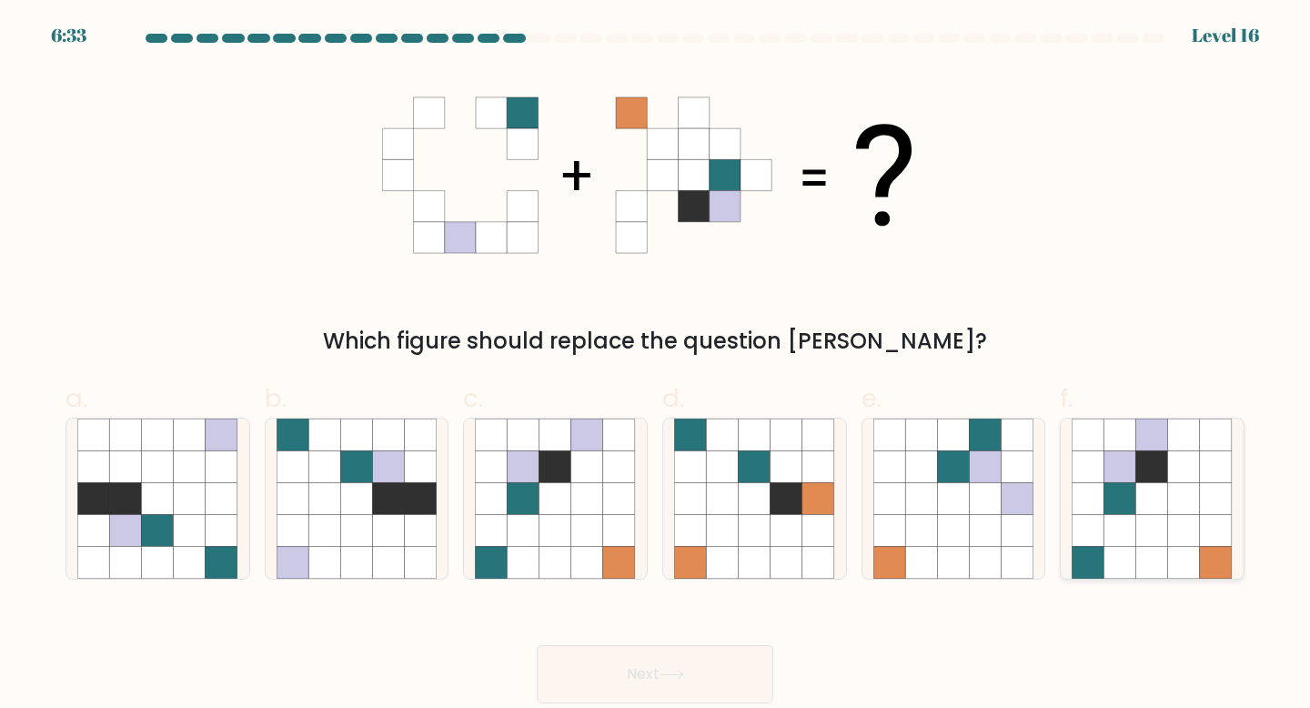
click at [1191, 484] on icon at bounding box center [1184, 498] width 32 height 32
click at [656, 366] on input "f." at bounding box center [655, 360] width 1 height 12
radio input "true"
click at [696, 679] on button "Next" at bounding box center [655, 674] width 237 height 58
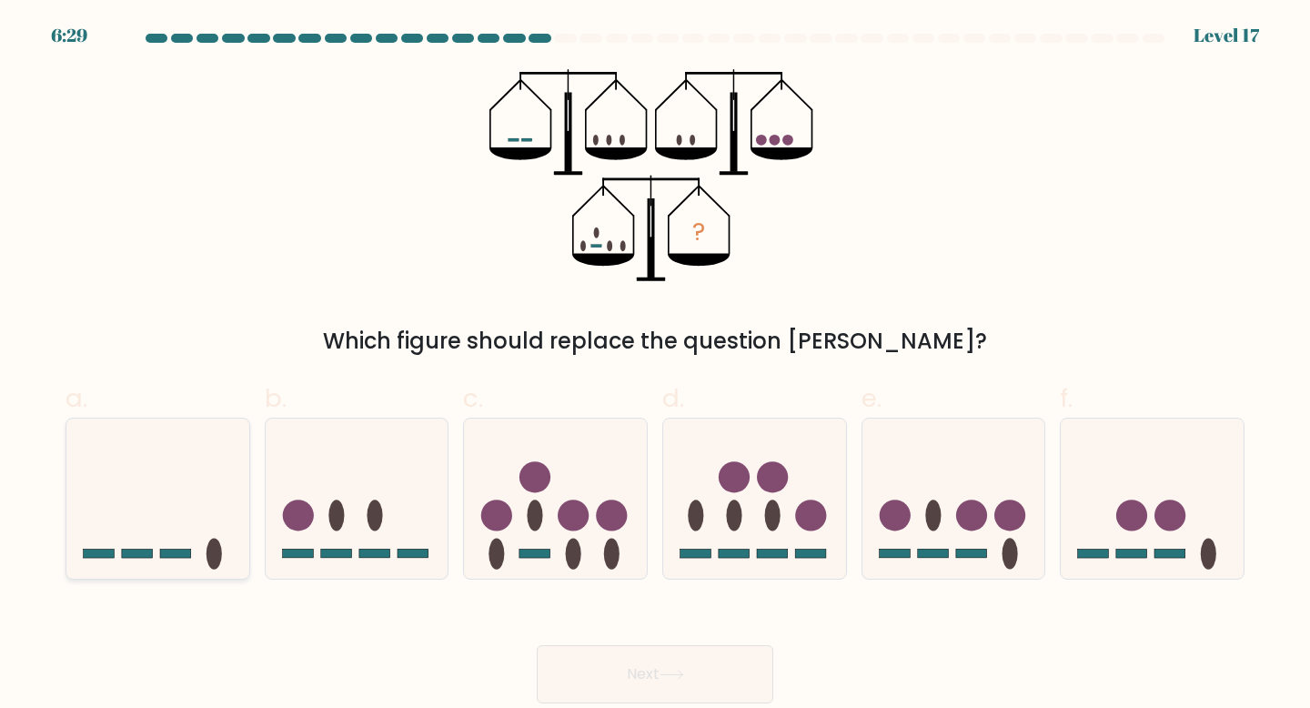
click at [115, 534] on icon at bounding box center [157, 498] width 183 height 151
click at [655, 366] on input "a." at bounding box center [655, 360] width 1 height 12
radio input "true"
click at [587, 671] on button "Next" at bounding box center [655, 674] width 237 height 58
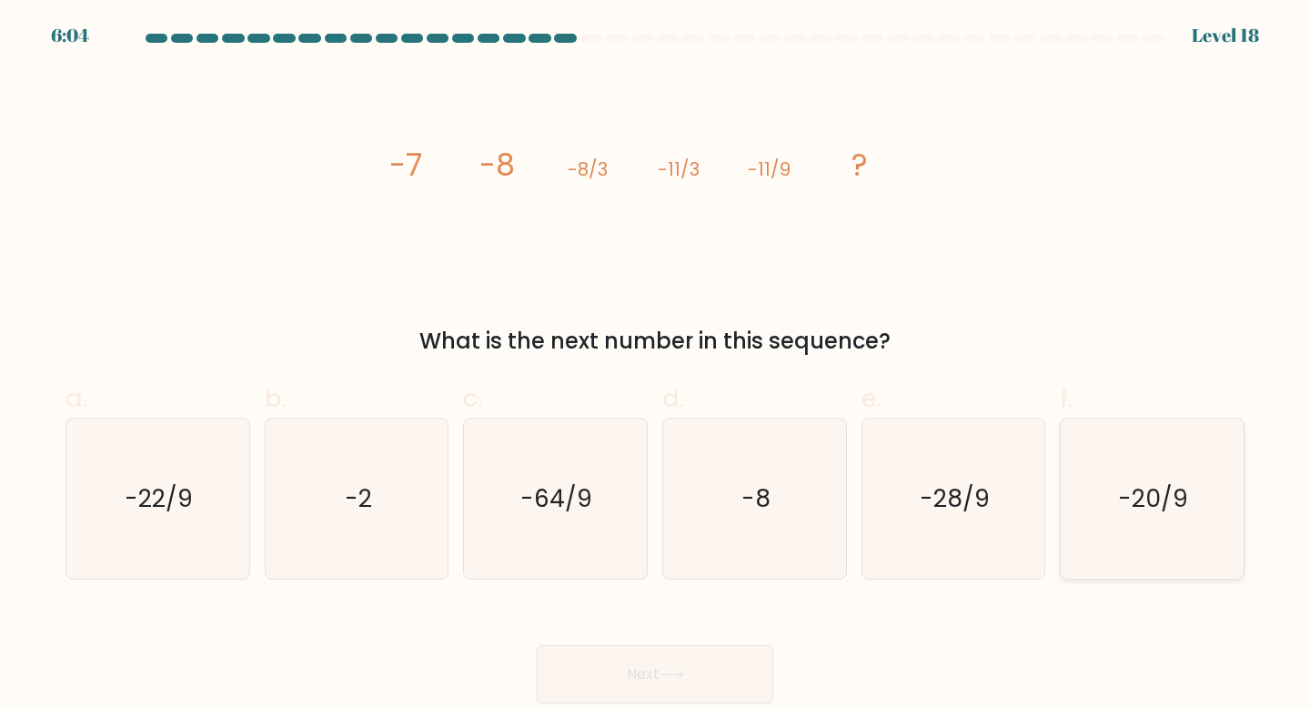
click at [1119, 523] on icon "-20/9" at bounding box center [1152, 499] width 161 height 161
click at [656, 366] on input "f. -20/9" at bounding box center [655, 360] width 1 height 12
radio input "true"
click at [684, 670] on button "Next" at bounding box center [655, 674] width 237 height 58
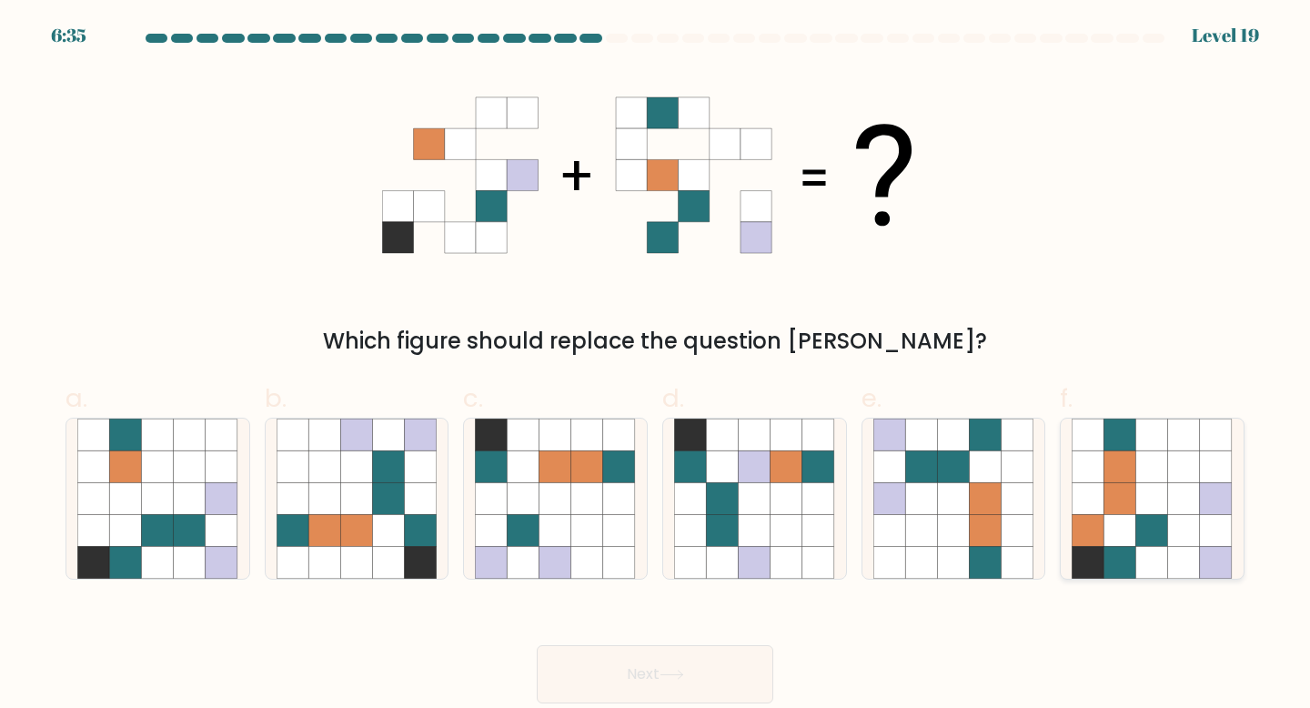
click at [1177, 500] on icon at bounding box center [1184, 498] width 32 height 32
click at [656, 366] on input "f." at bounding box center [655, 360] width 1 height 12
radio input "true"
click at [524, 547] on icon at bounding box center [524, 563] width 32 height 32
click at [655, 366] on input "c." at bounding box center [655, 360] width 1 height 12
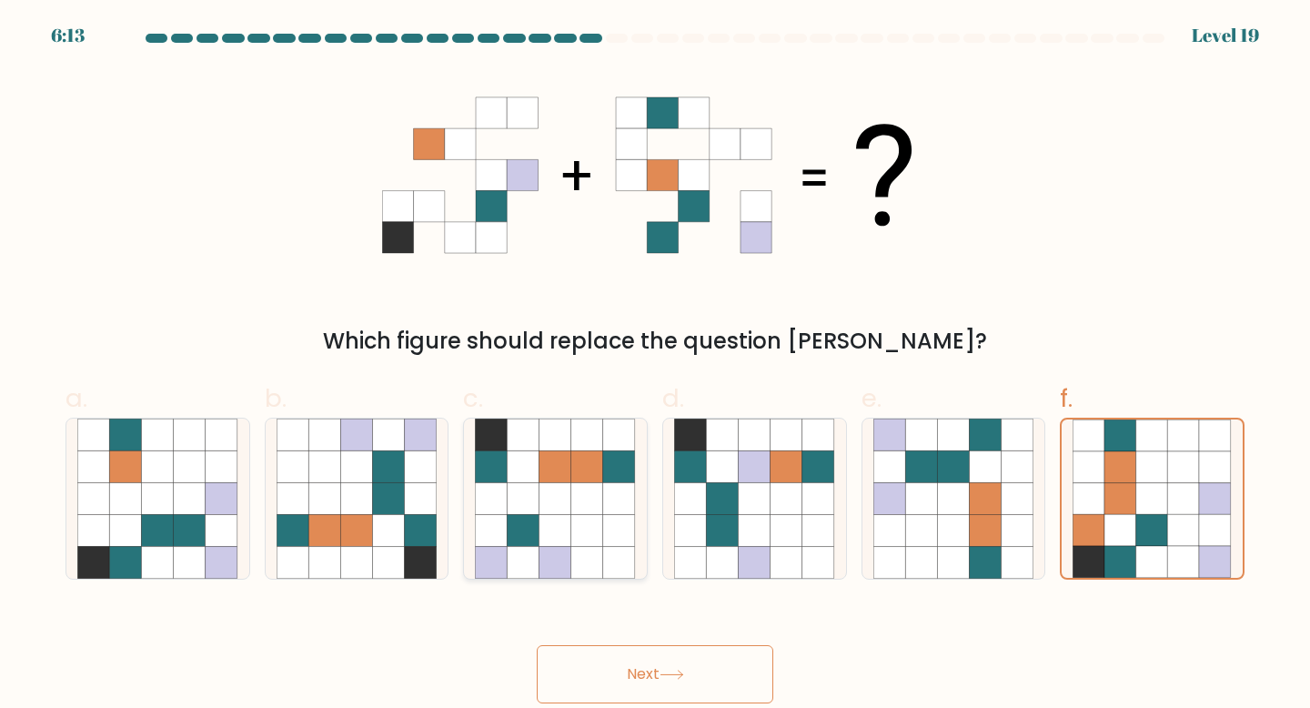
radio input "true"
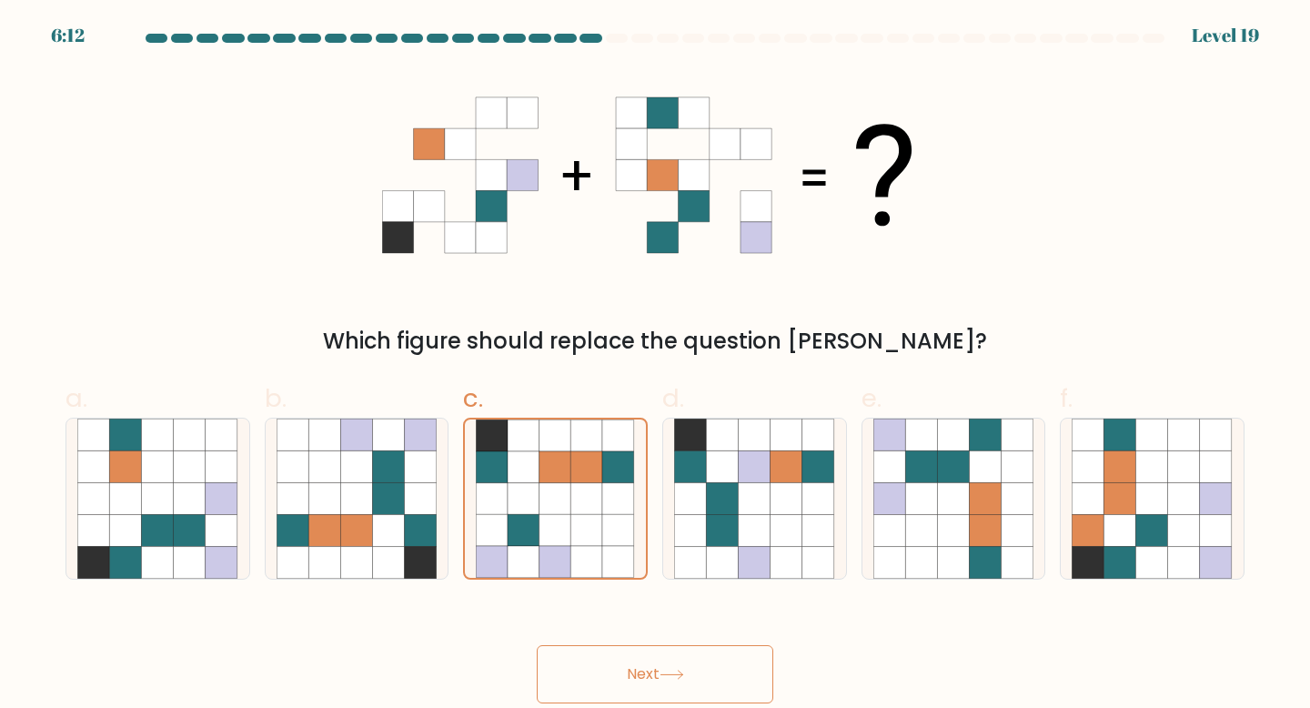
click at [616, 674] on button "Next" at bounding box center [655, 674] width 237 height 58
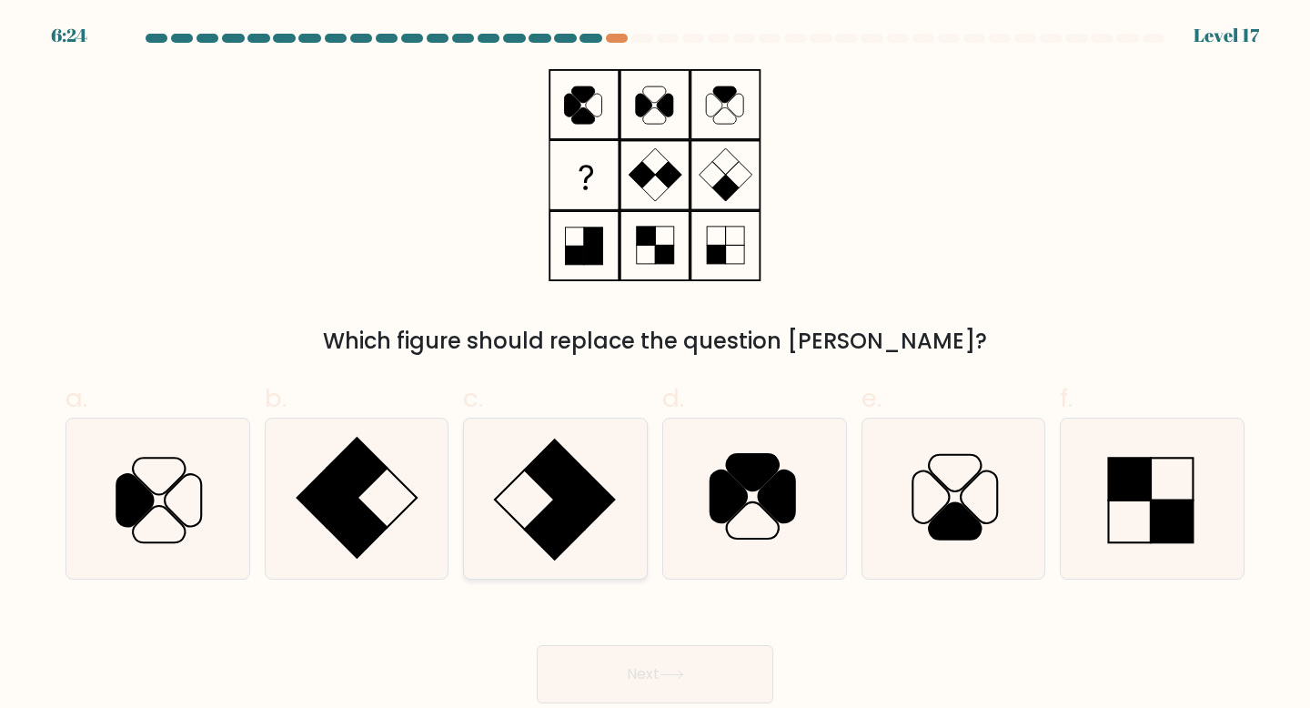
click at [553, 521] on rect at bounding box center [555, 530] width 60 height 60
click at [655, 366] on input "c." at bounding box center [655, 360] width 1 height 12
radio input "true"
click at [610, 670] on button "Next" at bounding box center [655, 674] width 237 height 58
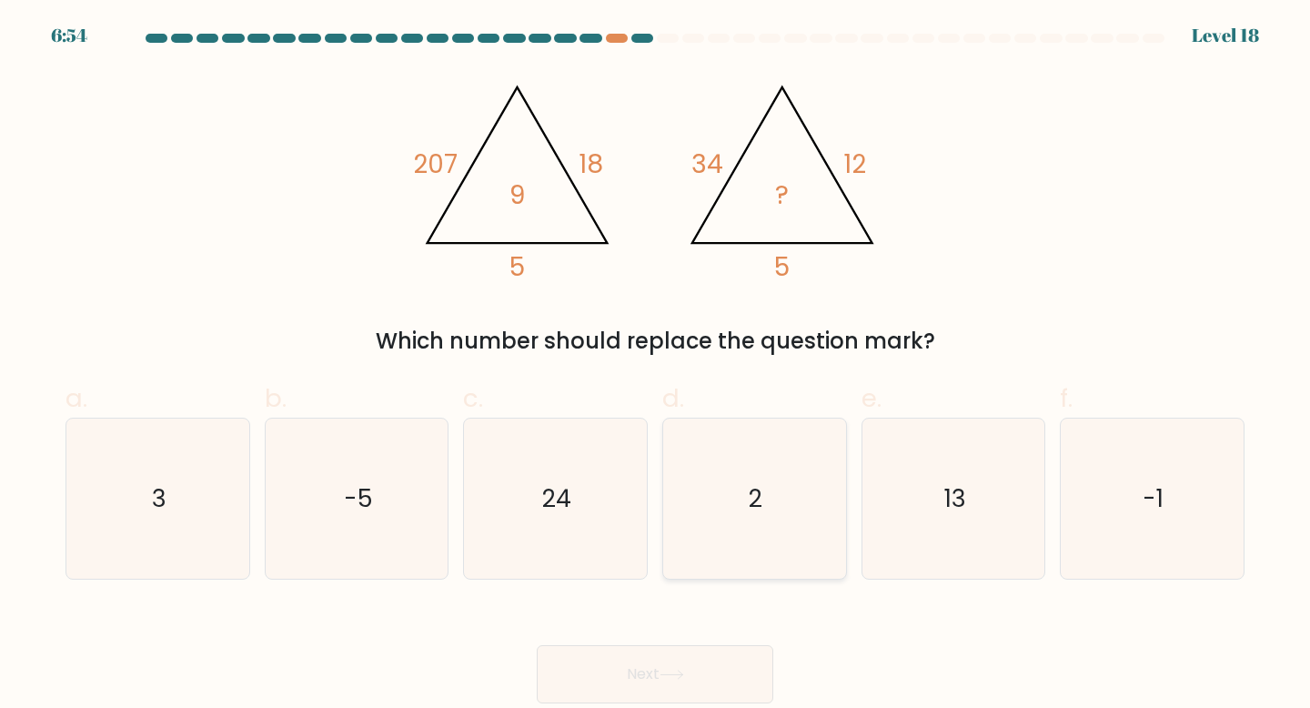
click at [719, 530] on icon "2" at bounding box center [754, 499] width 161 height 161
click at [656, 366] on input "d. 2" at bounding box center [655, 360] width 1 height 12
radio input "true"
click at [714, 669] on button "Next" at bounding box center [655, 674] width 237 height 58
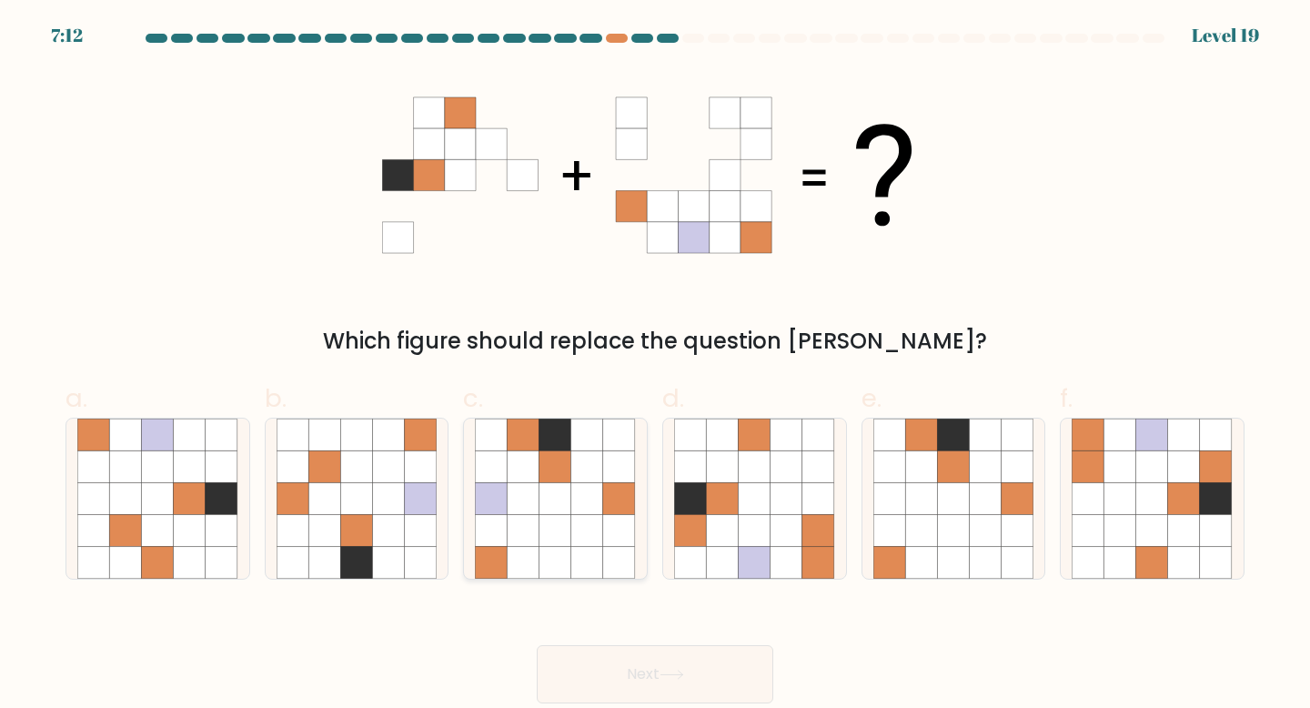
click at [619, 513] on icon at bounding box center [619, 498] width 32 height 32
click at [655, 366] on input "c." at bounding box center [655, 360] width 1 height 12
radio input "true"
click at [664, 694] on button "Next" at bounding box center [655, 674] width 237 height 58
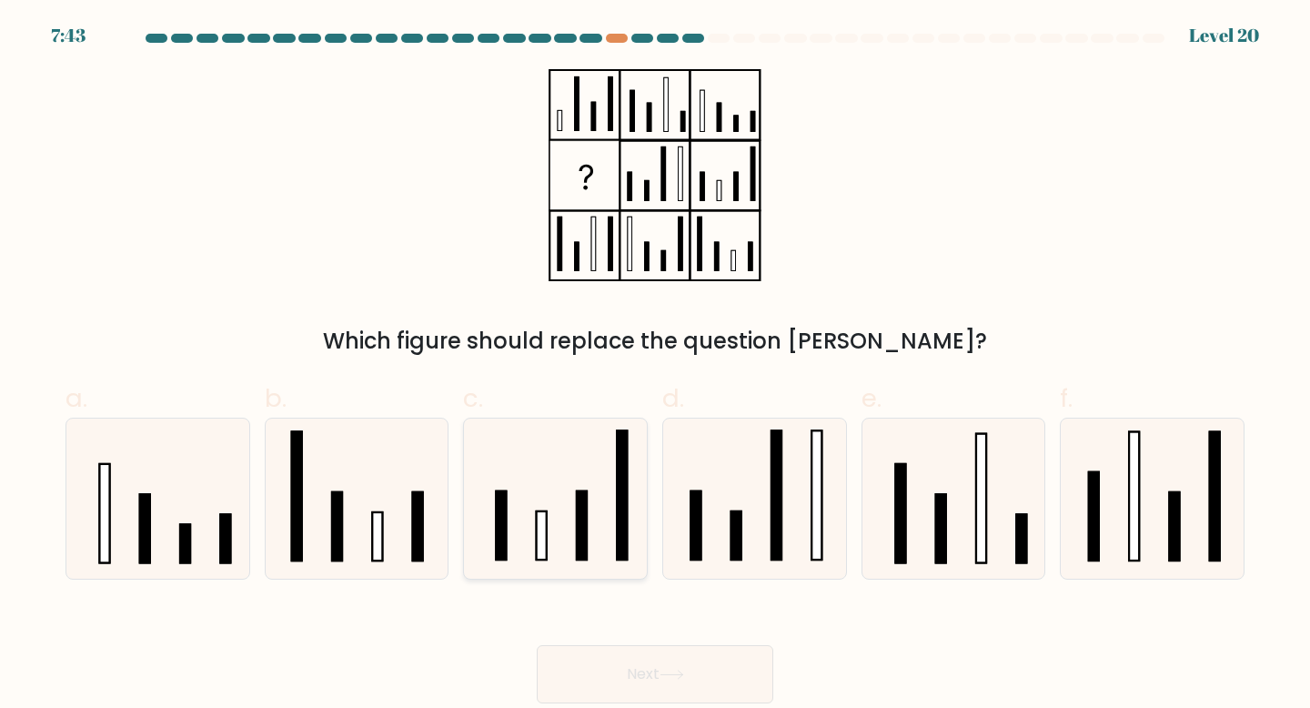
click at [585, 515] on rect at bounding box center [583, 525] width 10 height 69
click at [655, 366] on input "c." at bounding box center [655, 360] width 1 height 12
radio input "true"
click at [651, 692] on button "Next" at bounding box center [655, 674] width 237 height 58
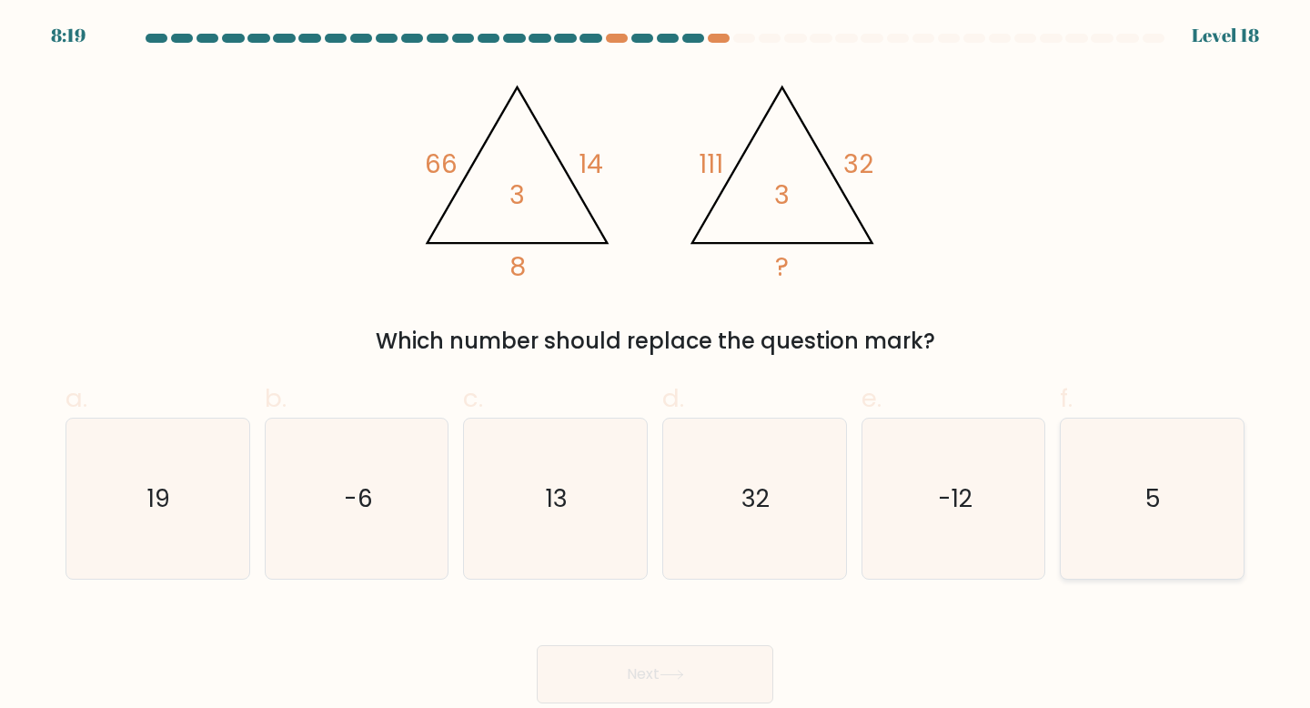
click at [1185, 497] on icon "5" at bounding box center [1152, 499] width 161 height 161
click at [656, 366] on input "f. 5" at bounding box center [655, 360] width 1 height 12
radio input "true"
click at [767, 643] on div "Next" at bounding box center [655, 652] width 1201 height 102
click at [669, 665] on button "Next" at bounding box center [655, 674] width 237 height 58
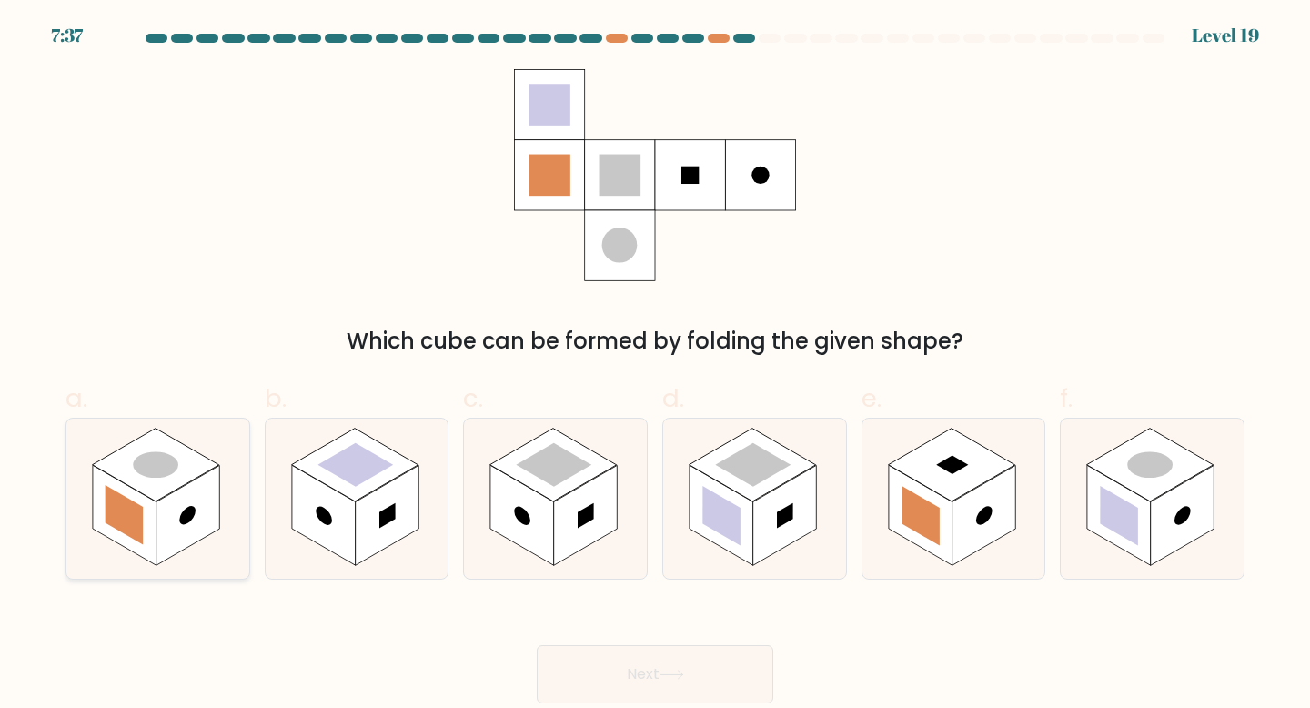
click at [175, 423] on icon at bounding box center [157, 499] width 183 height 161
click at [655, 366] on input "a." at bounding box center [655, 360] width 1 height 12
radio input "true"
click at [661, 676] on button "Next" at bounding box center [655, 674] width 237 height 58
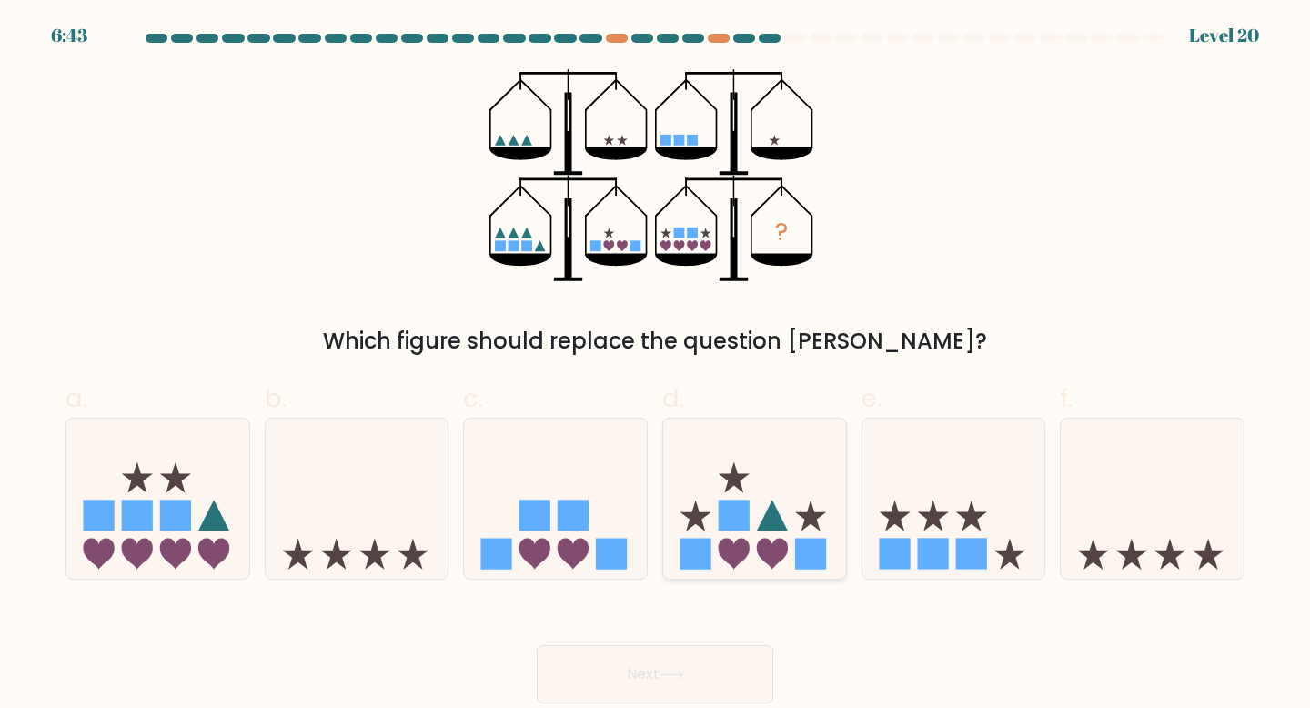
click at [730, 530] on rect at bounding box center [734, 515] width 31 height 31
click at [656, 366] on input "d." at bounding box center [655, 360] width 1 height 12
radio input "true"
click at [715, 684] on button "Next" at bounding box center [655, 674] width 237 height 58
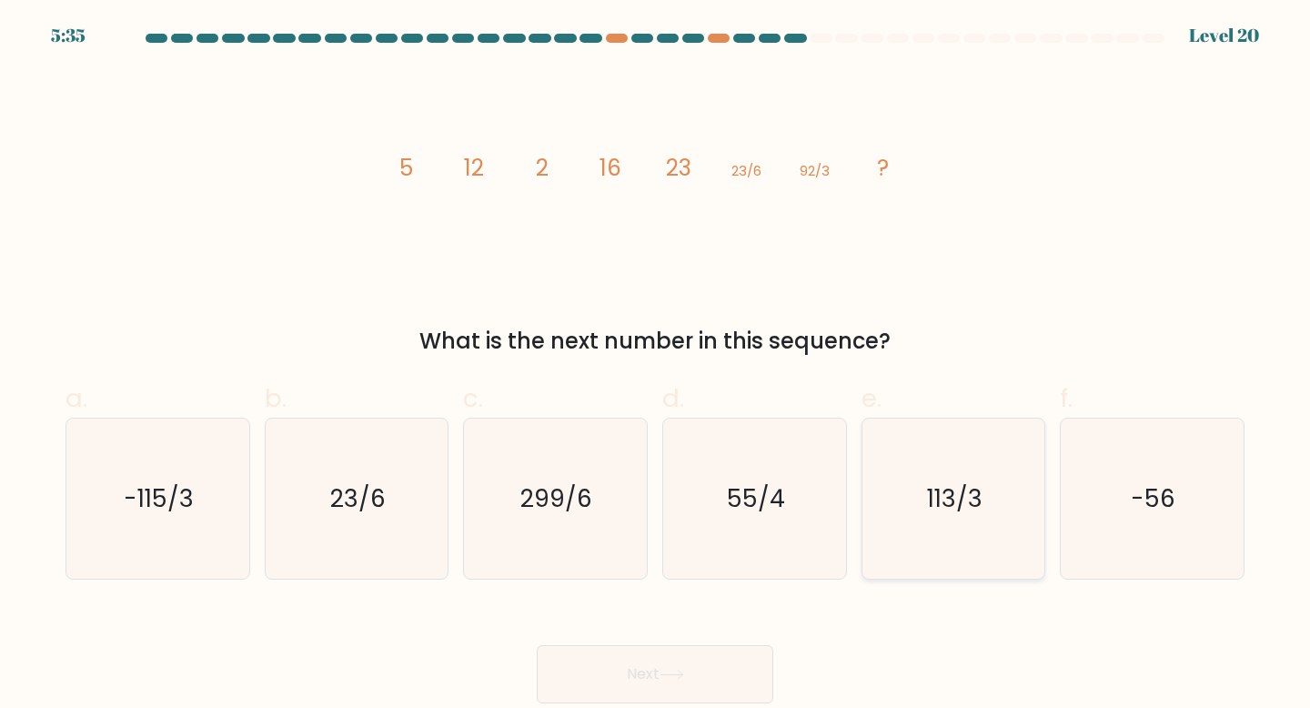
click at [924, 453] on icon "113/3" at bounding box center [954, 499] width 161 height 161
click at [656, 366] on input "e. 113/3" at bounding box center [655, 360] width 1 height 12
radio input "true"
click at [139, 521] on icon "-115/3" at bounding box center [157, 499] width 161 height 161
click at [655, 366] on input "a. -115/3" at bounding box center [655, 360] width 1 height 12
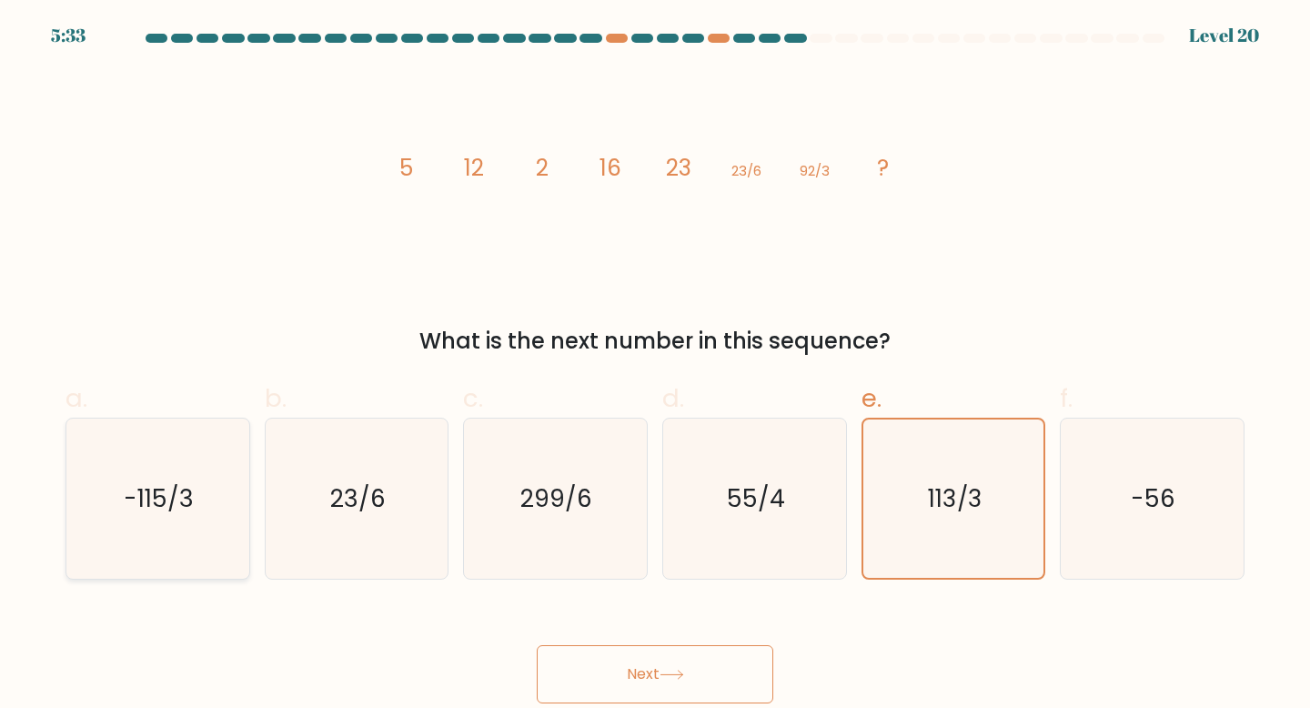
radio input "true"
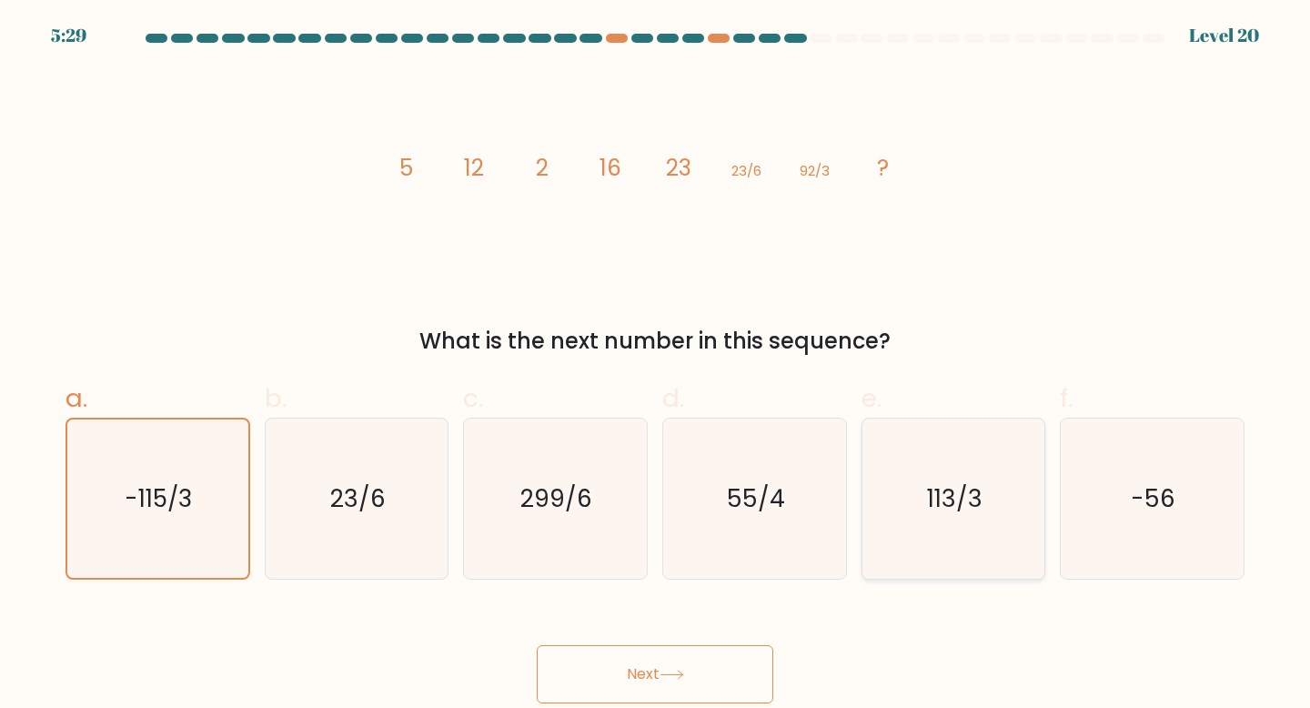
click at [945, 514] on text "113/3" at bounding box center [955, 498] width 56 height 34
click at [656, 366] on input "e. 113/3" at bounding box center [655, 360] width 1 height 12
radio input "true"
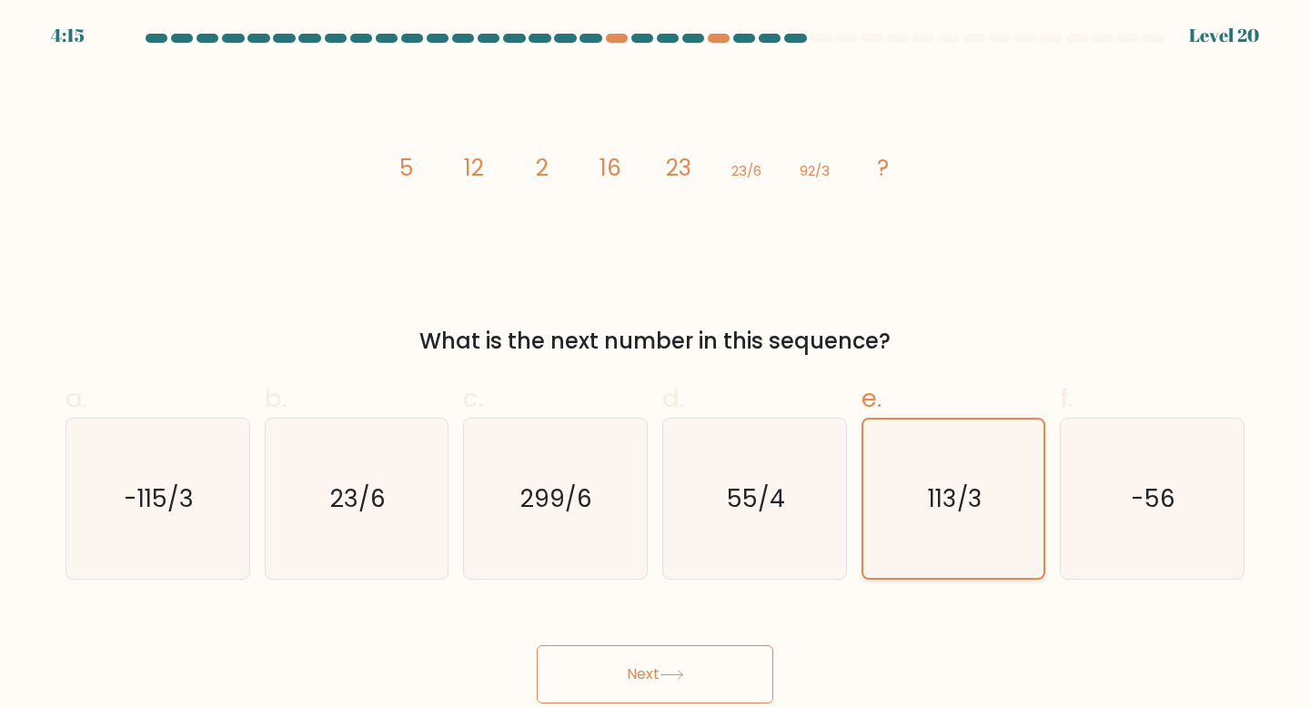
click at [953, 520] on icon "113/3" at bounding box center [953, 498] width 159 height 159
click at [656, 366] on input "e. 113/3" at bounding box center [655, 360] width 1 height 12
click at [665, 685] on button "Next" at bounding box center [655, 674] width 237 height 58
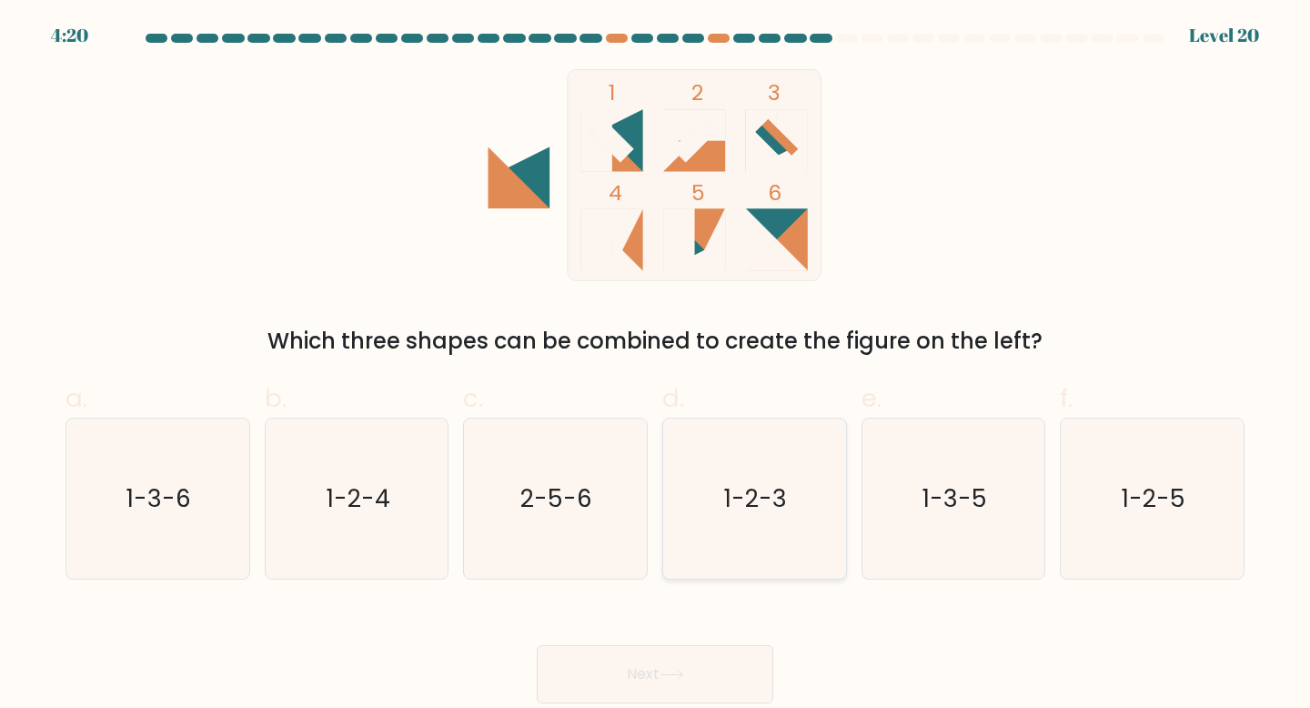
click at [763, 550] on icon "1-2-3" at bounding box center [754, 499] width 161 height 161
click at [656, 366] on input "d. 1-2-3" at bounding box center [655, 360] width 1 height 12
radio input "true"
click at [690, 666] on button "Next" at bounding box center [655, 674] width 237 height 58
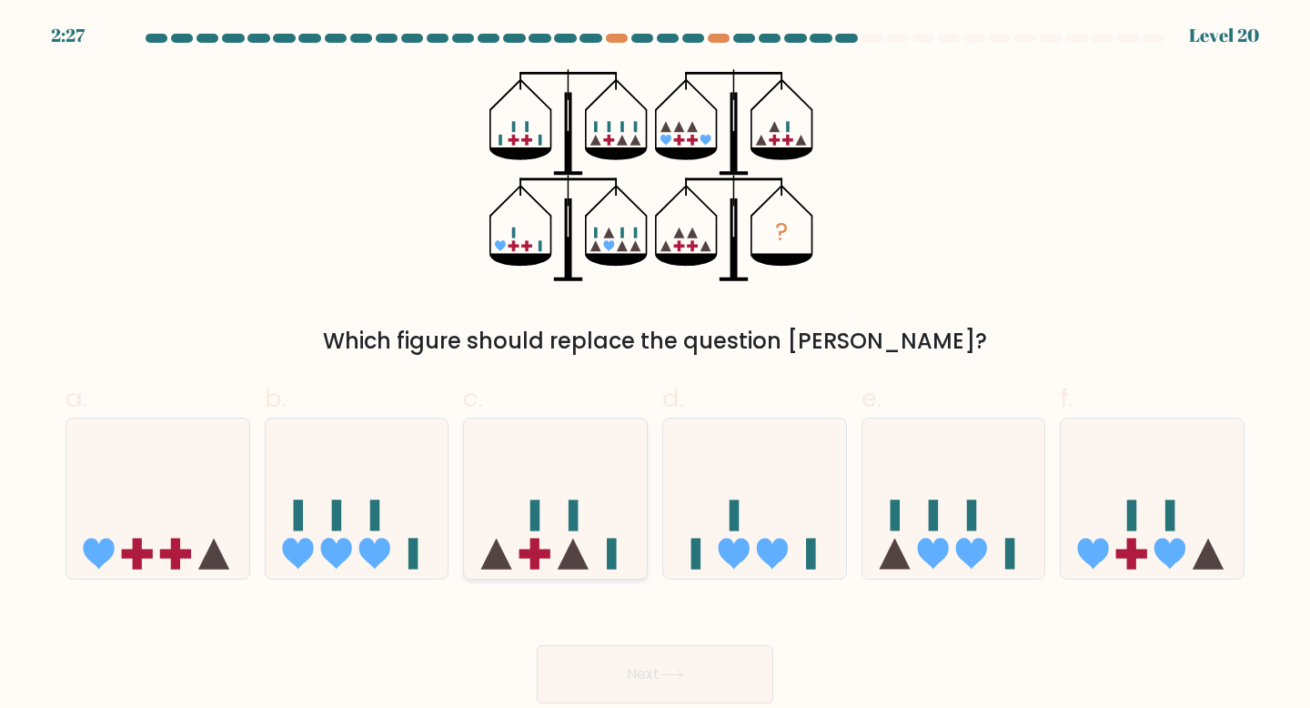
click at [529, 556] on rect at bounding box center [535, 554] width 31 height 9
click at [655, 366] on input "c." at bounding box center [655, 360] width 1 height 12
radio input "true"
click at [627, 679] on button "Next" at bounding box center [655, 674] width 237 height 58
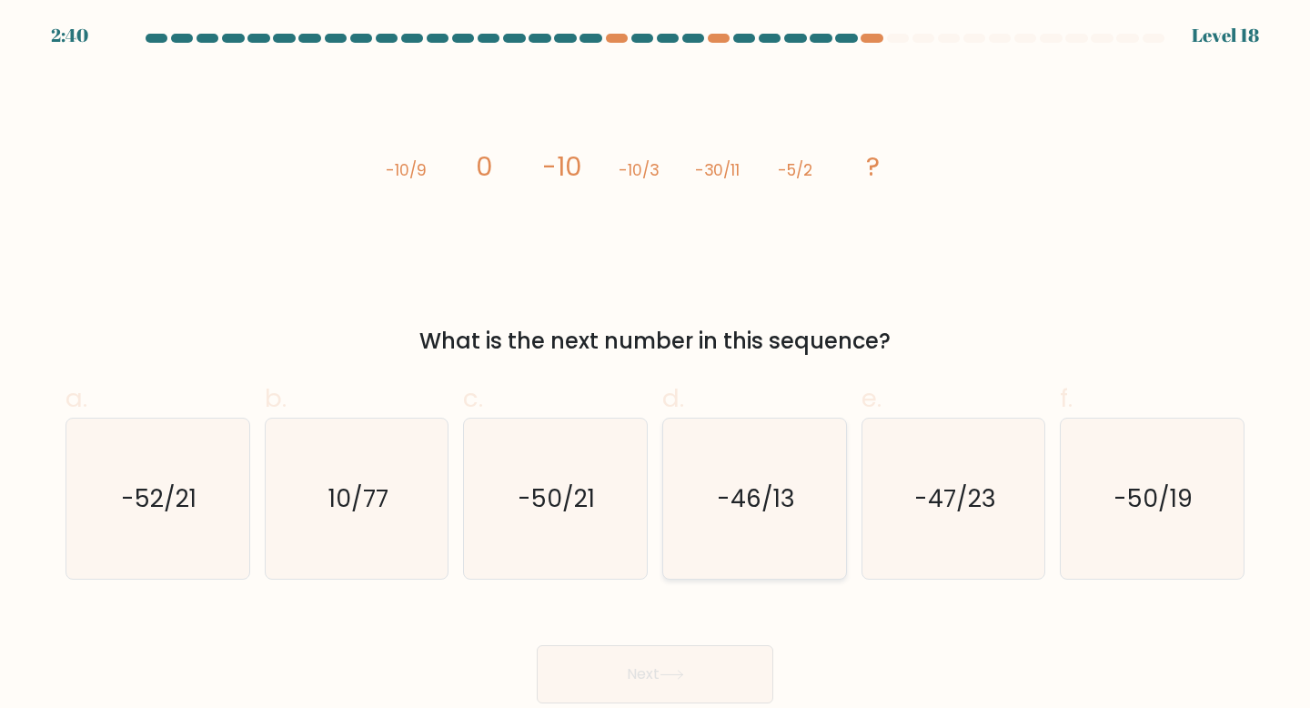
click at [747, 473] on icon "-46/13" at bounding box center [754, 499] width 161 height 161
click at [656, 366] on input "d. -46/13" at bounding box center [655, 360] width 1 height 12
radio input "true"
click at [698, 685] on button "Next" at bounding box center [655, 674] width 237 height 58
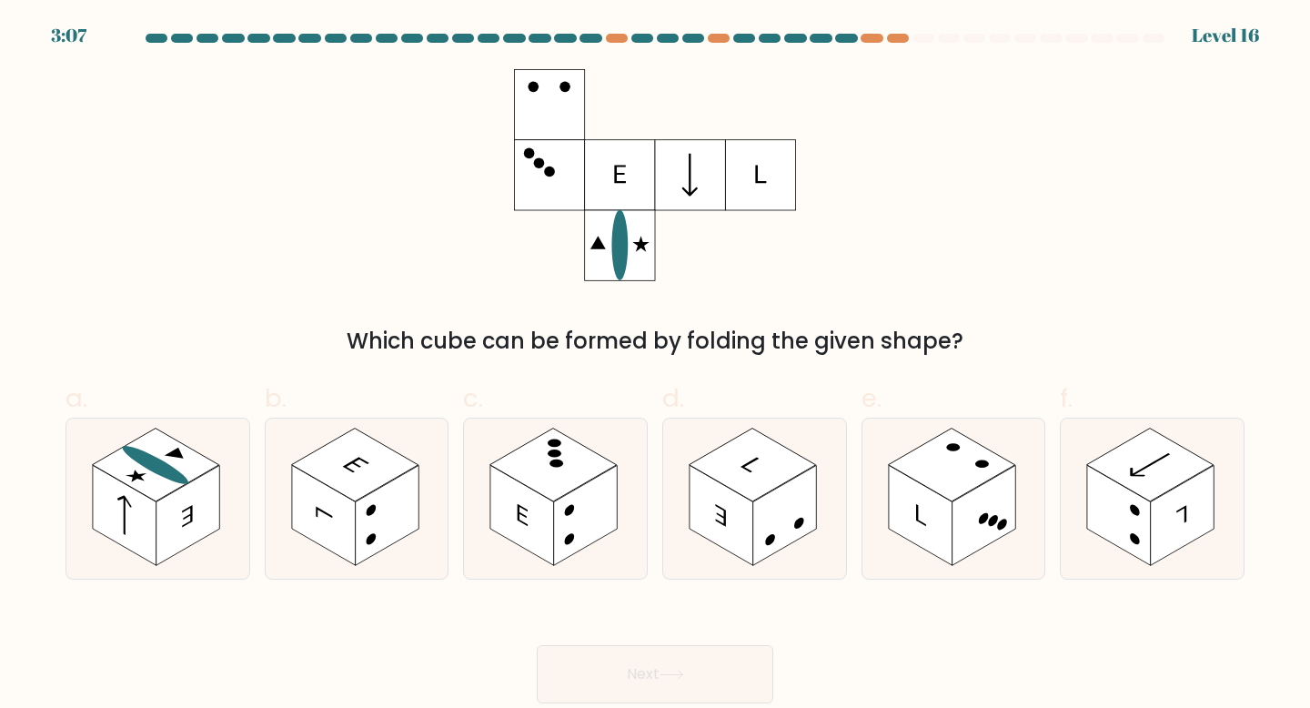
click at [43, 518] on form at bounding box center [655, 369] width 1310 height 670
click at [138, 525] on rect at bounding box center [125, 515] width 64 height 100
click at [655, 366] on input "a." at bounding box center [655, 360] width 1 height 12
radio input "true"
click at [618, 669] on button "Next" at bounding box center [655, 674] width 237 height 58
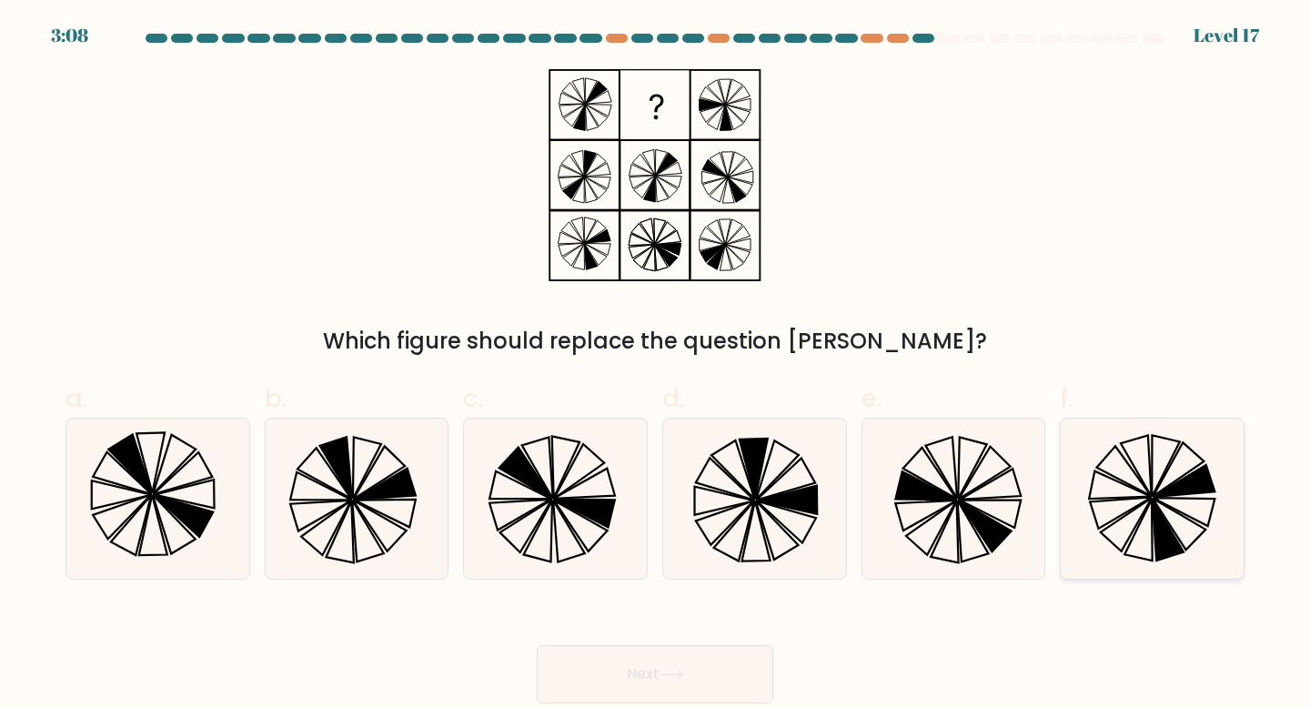
click at [1136, 509] on icon at bounding box center [1152, 499] width 161 height 161
click at [656, 366] on input "f." at bounding box center [655, 360] width 1 height 12
radio input "true"
click at [566, 671] on button "Next" at bounding box center [655, 674] width 237 height 58
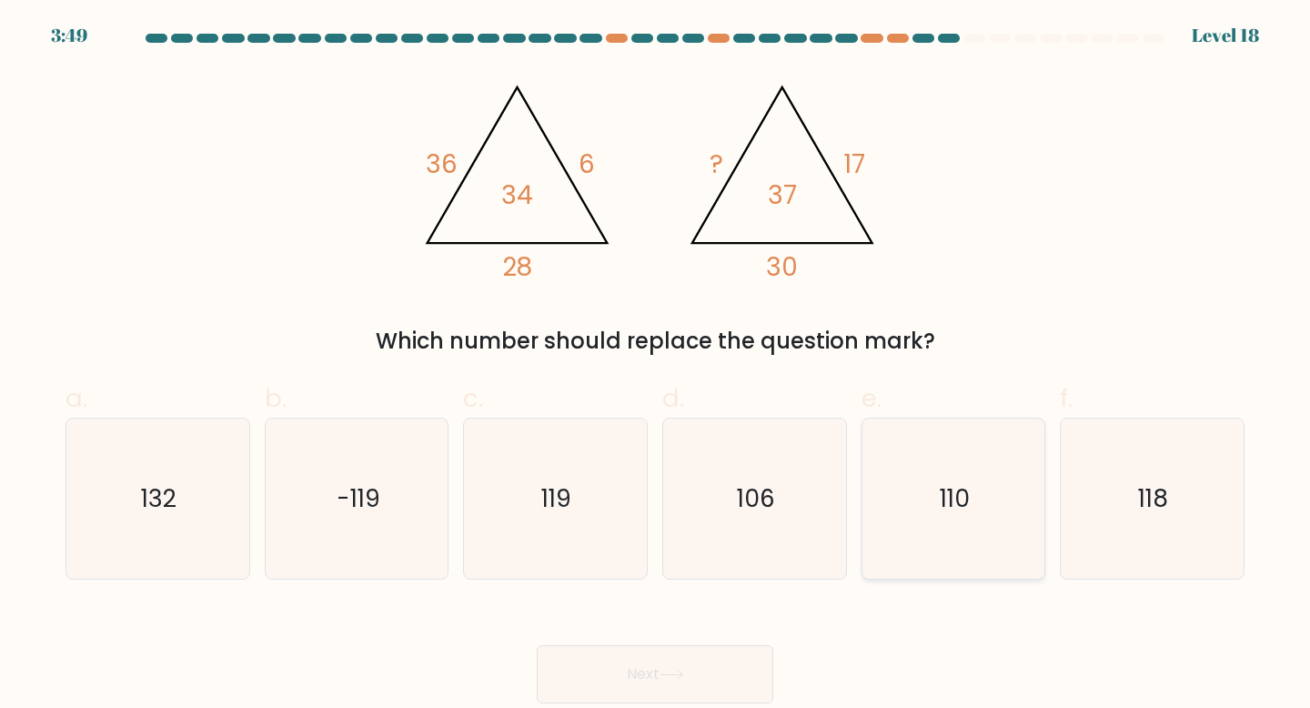
click at [1005, 501] on icon "110" at bounding box center [954, 499] width 161 height 161
click at [656, 366] on input "e. 110" at bounding box center [655, 360] width 1 height 12
radio input "true"
click at [627, 671] on button "Next" at bounding box center [655, 674] width 237 height 58
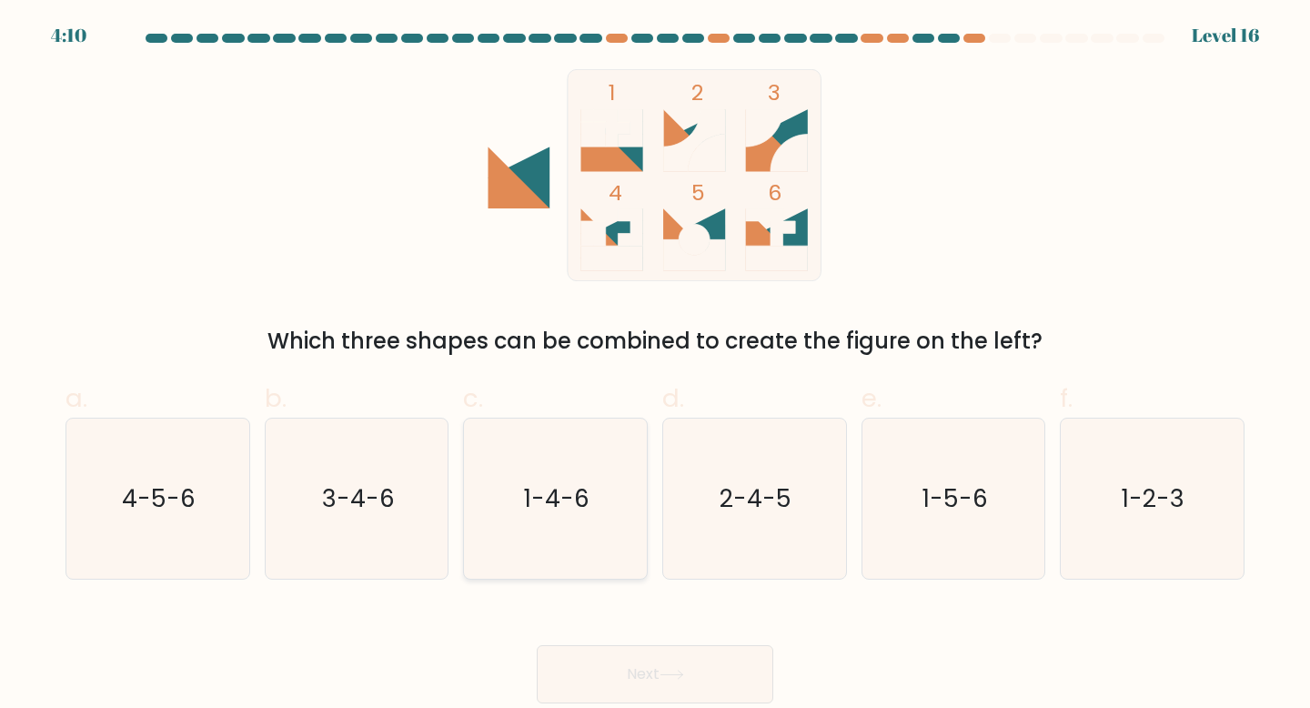
click at [554, 537] on icon "1-4-6" at bounding box center [555, 499] width 161 height 161
click at [655, 366] on input "c. 1-4-6" at bounding box center [655, 360] width 1 height 12
radio input "true"
click at [679, 675] on icon at bounding box center [672, 675] width 25 height 10
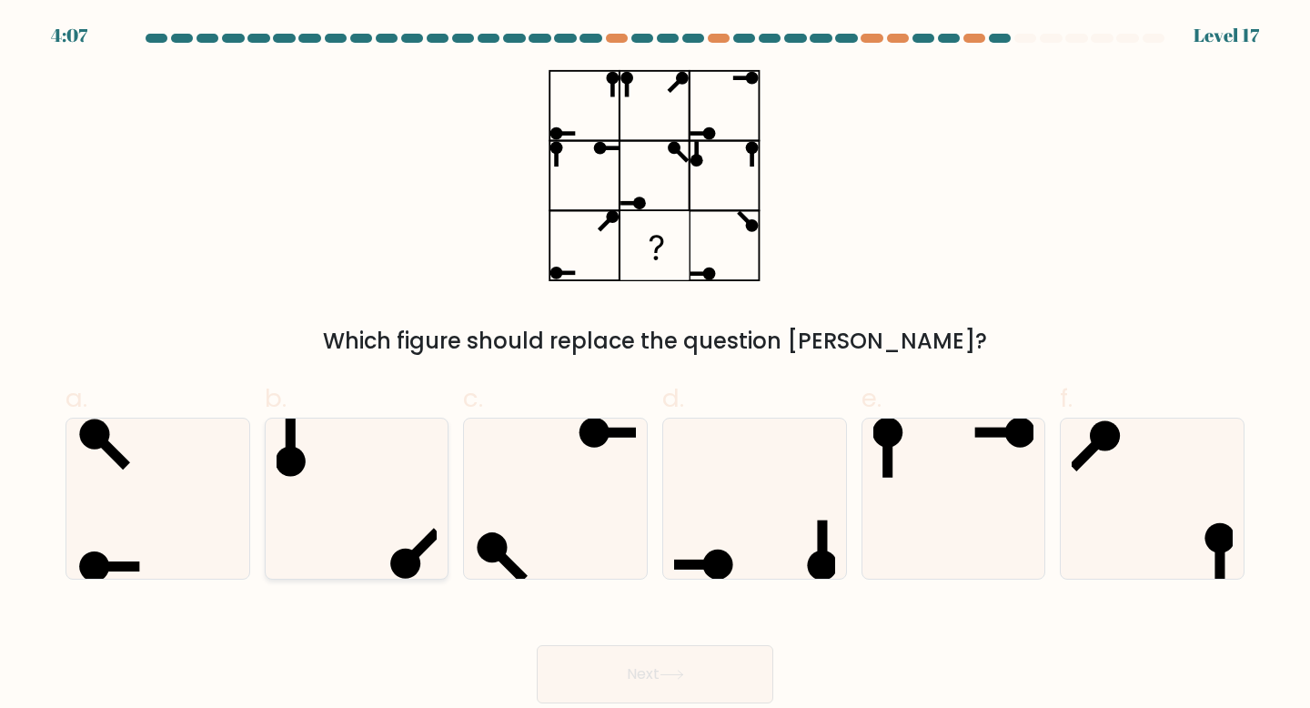
click at [340, 530] on icon at bounding box center [357, 499] width 161 height 161
click at [655, 366] on input "b." at bounding box center [655, 360] width 1 height 12
radio input "true"
click at [624, 685] on button "Next" at bounding box center [655, 674] width 237 height 58
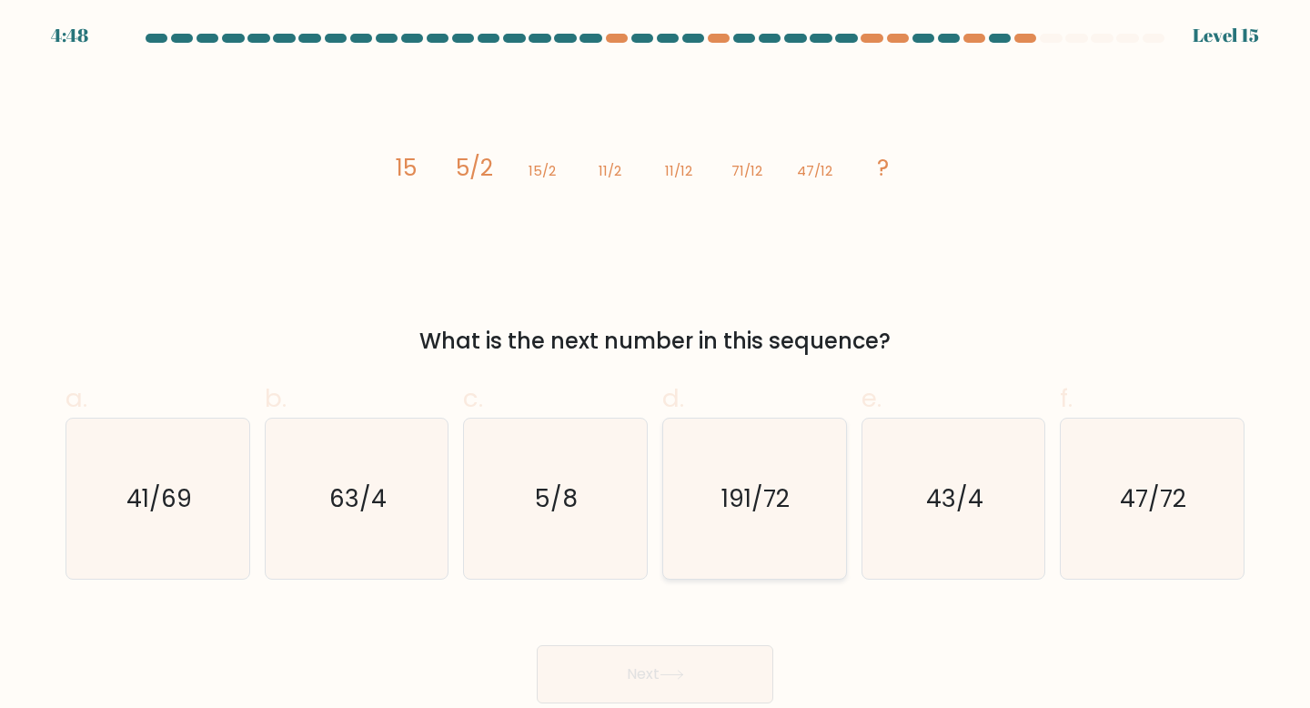
click at [765, 502] on text "191/72" at bounding box center [756, 498] width 68 height 34
click at [656, 366] on input "d. 191/72" at bounding box center [655, 360] width 1 height 12
radio input "true"
click at [540, 498] on text "5/8" at bounding box center [557, 498] width 43 height 34
click at [655, 366] on input "c. 5/8" at bounding box center [655, 360] width 1 height 12
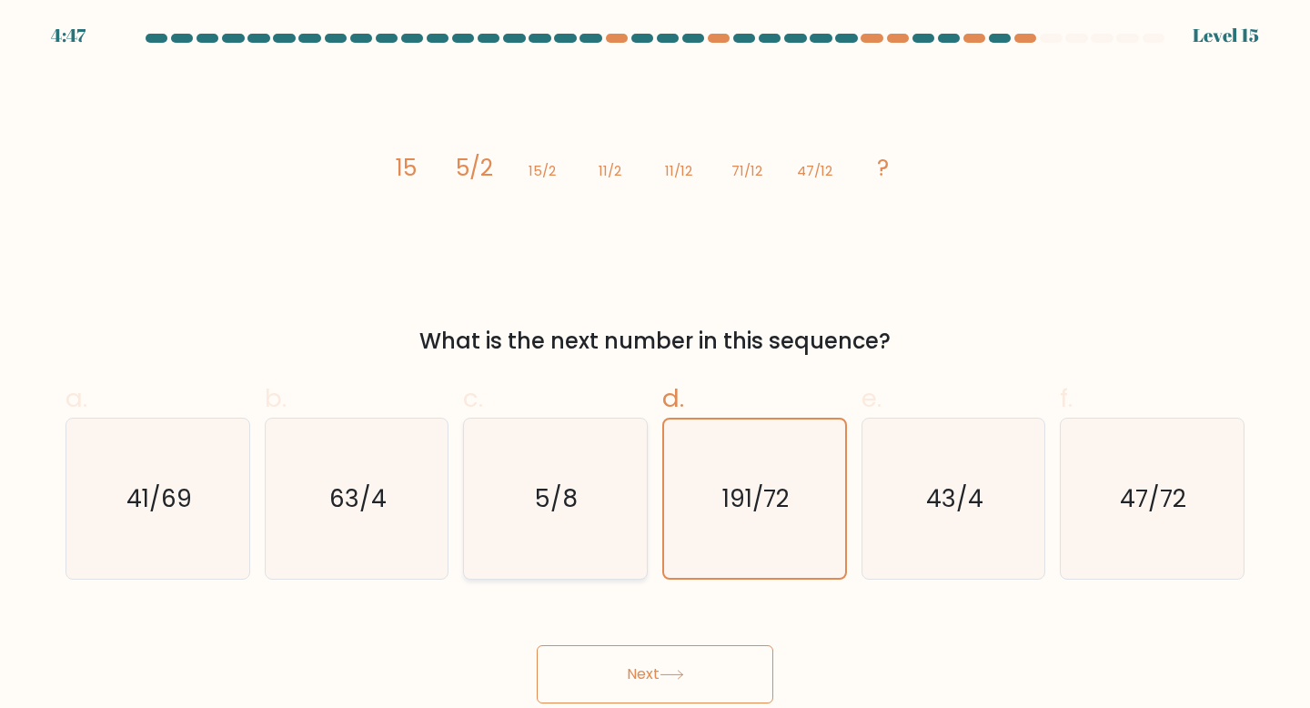
radio input "true"
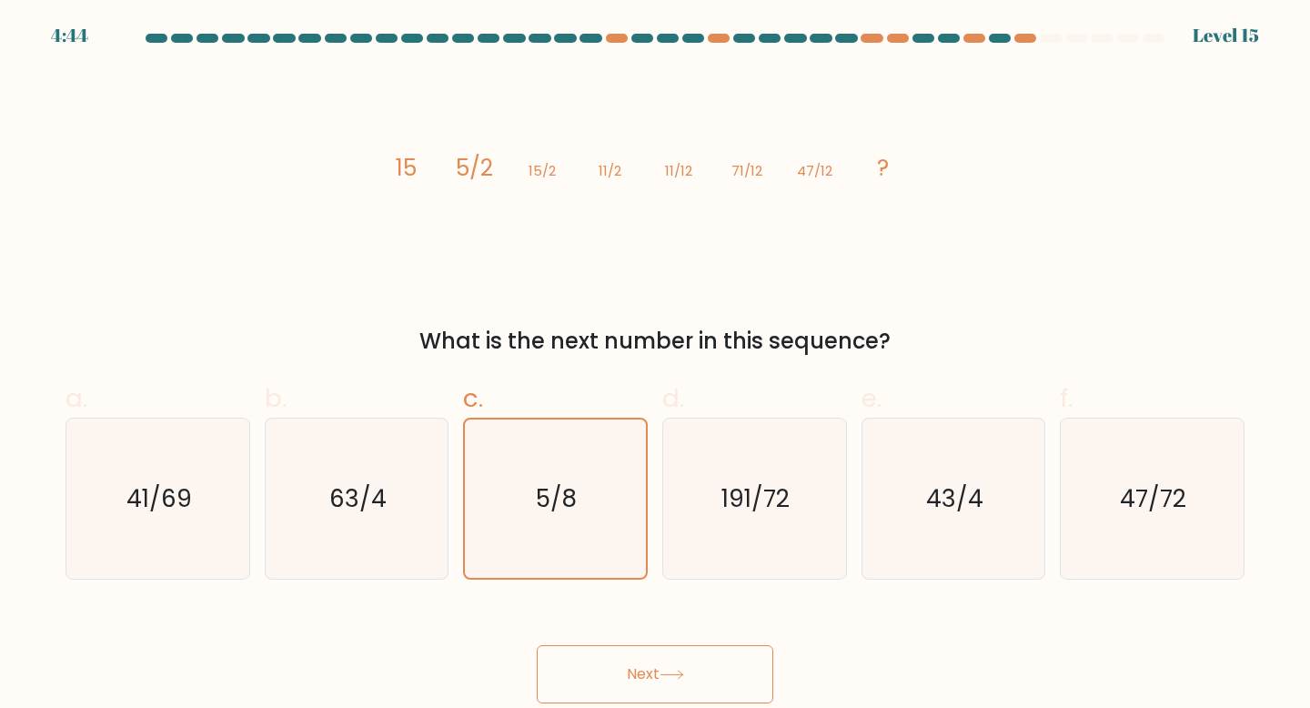
click at [621, 686] on button "Next" at bounding box center [655, 674] width 237 height 58
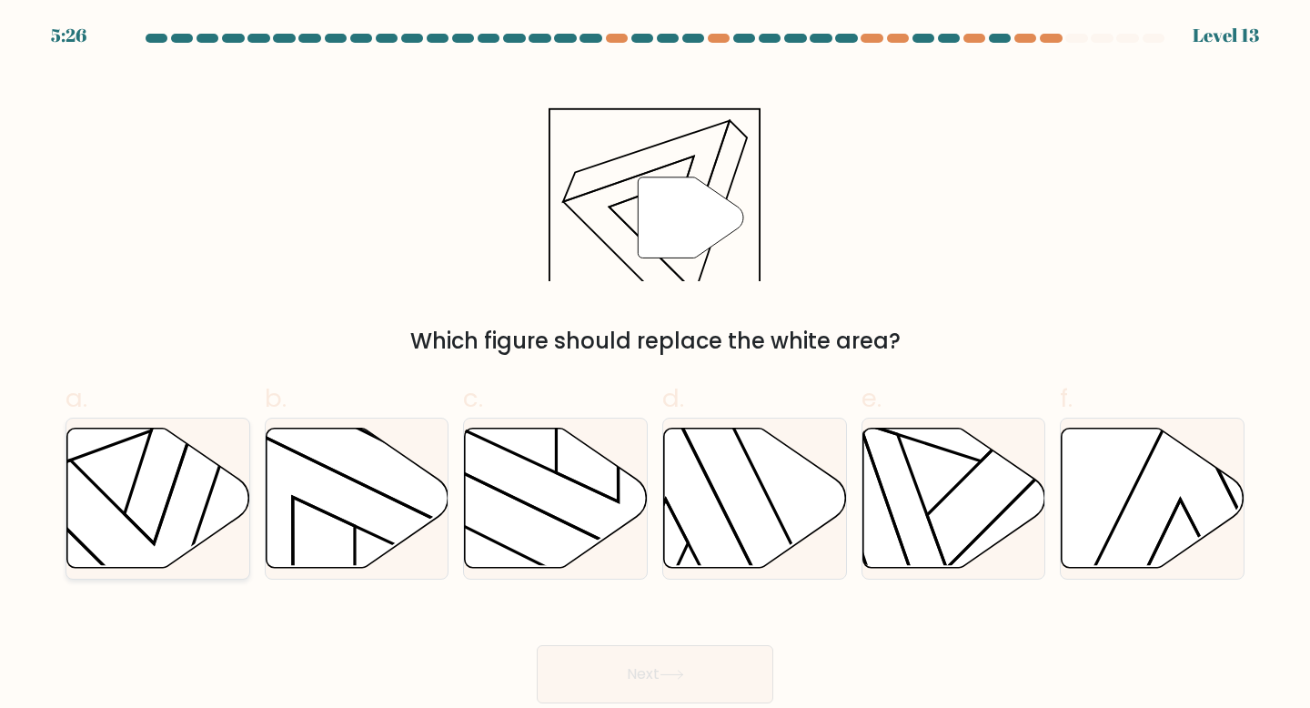
click at [173, 516] on icon at bounding box center [158, 498] width 183 height 140
click at [655, 366] on input "a." at bounding box center [655, 360] width 1 height 12
radio input "true"
click at [617, 679] on button "Next" at bounding box center [655, 674] width 237 height 58
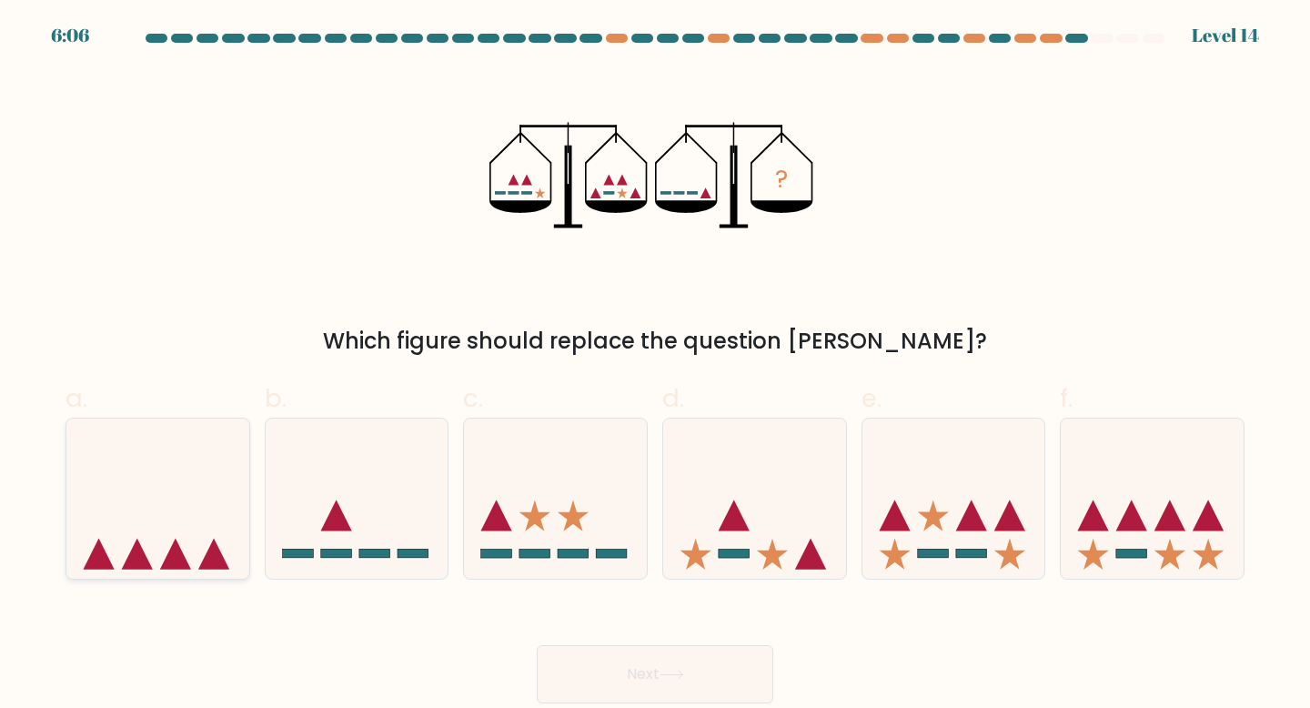
click at [148, 544] on icon at bounding box center [157, 498] width 183 height 151
click at [655, 366] on input "a." at bounding box center [655, 360] width 1 height 12
radio input "true"
click at [615, 685] on button "Next" at bounding box center [655, 674] width 237 height 58
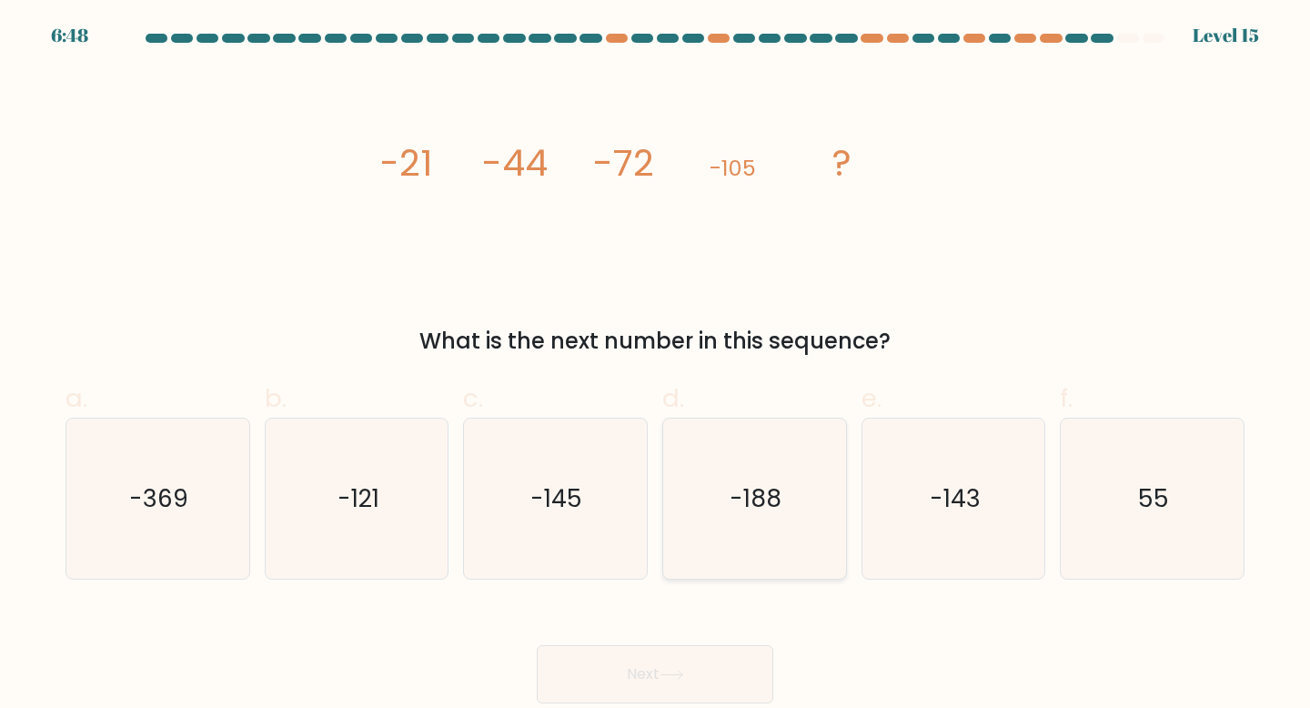
click at [730, 523] on icon "-188" at bounding box center [754, 499] width 161 height 161
click at [656, 366] on input "d. -188" at bounding box center [655, 360] width 1 height 12
radio input "true"
click at [710, 682] on button "Next" at bounding box center [655, 674] width 237 height 58
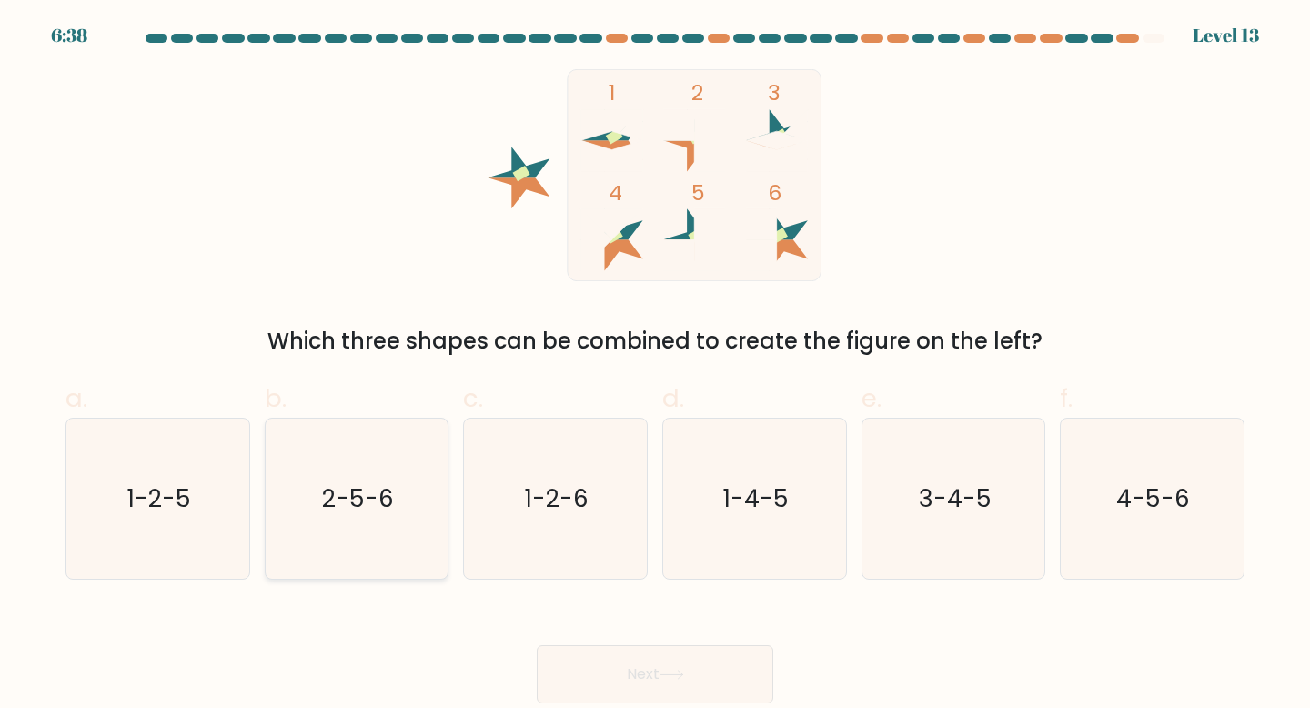
click at [363, 534] on icon "2-5-6" at bounding box center [357, 499] width 161 height 161
click at [655, 366] on input "b. 2-5-6" at bounding box center [655, 360] width 1 height 12
radio input "true"
click at [685, 687] on button "Next" at bounding box center [655, 674] width 237 height 58
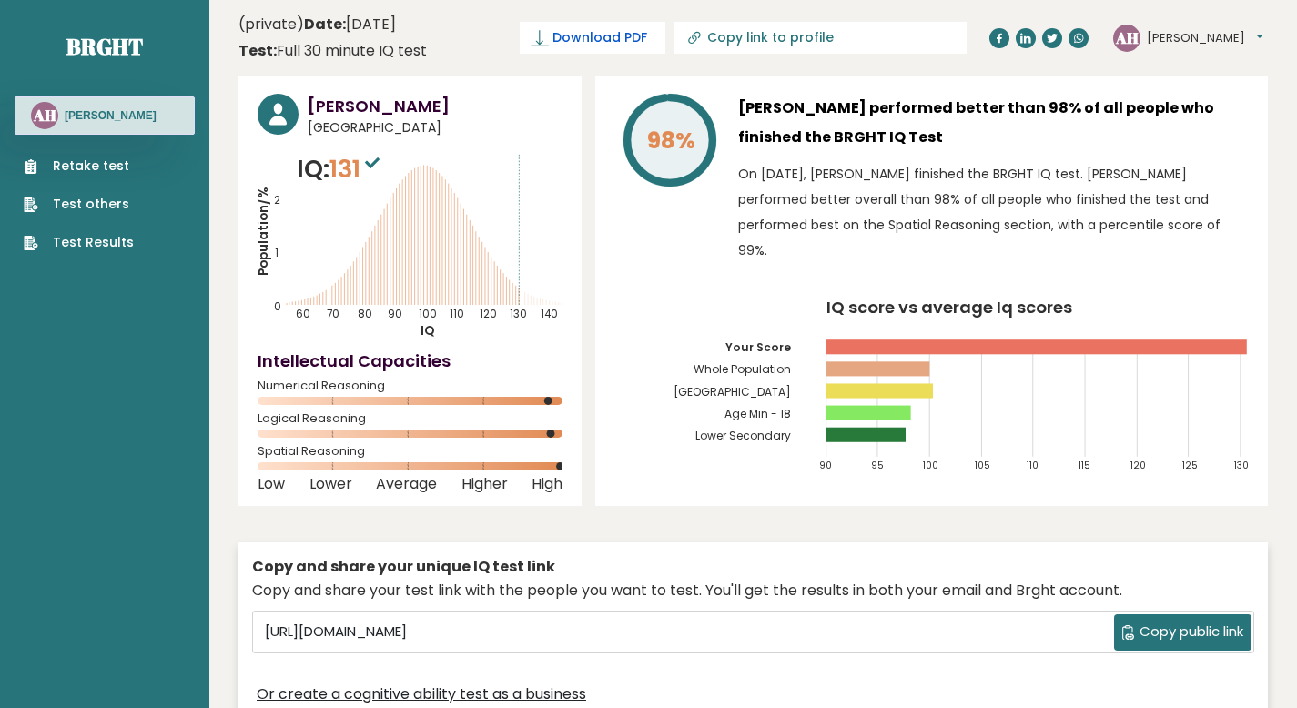
click at [647, 38] on span "Download PDF" at bounding box center [599, 37] width 95 height 19
click at [665, 46] on span "✓ Your PDF is downloaded..." at bounding box center [562, 38] width 207 height 32
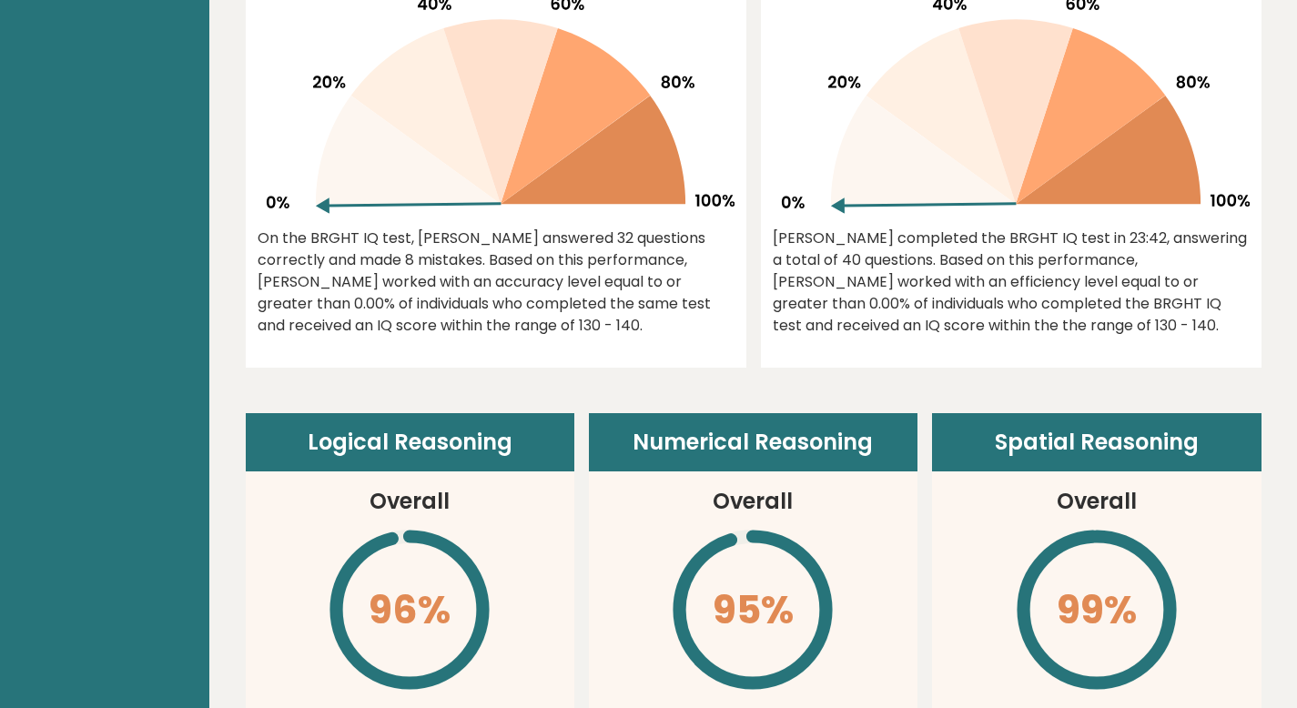
click at [400, 116] on icon at bounding box center [424, 116] width 149 height 176
